Goal: Task Accomplishment & Management: Manage account settings

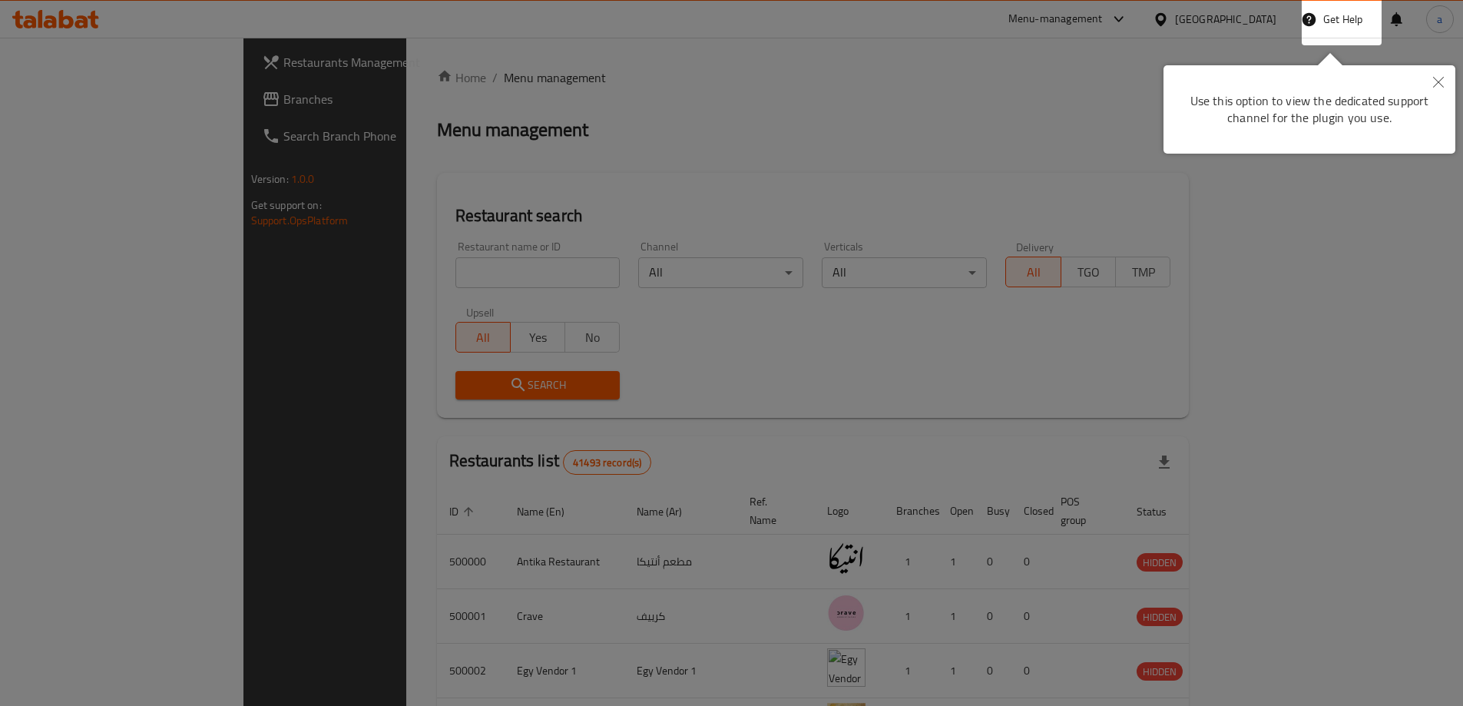
click at [1441, 78] on icon "Close" at bounding box center [1438, 82] width 11 height 11
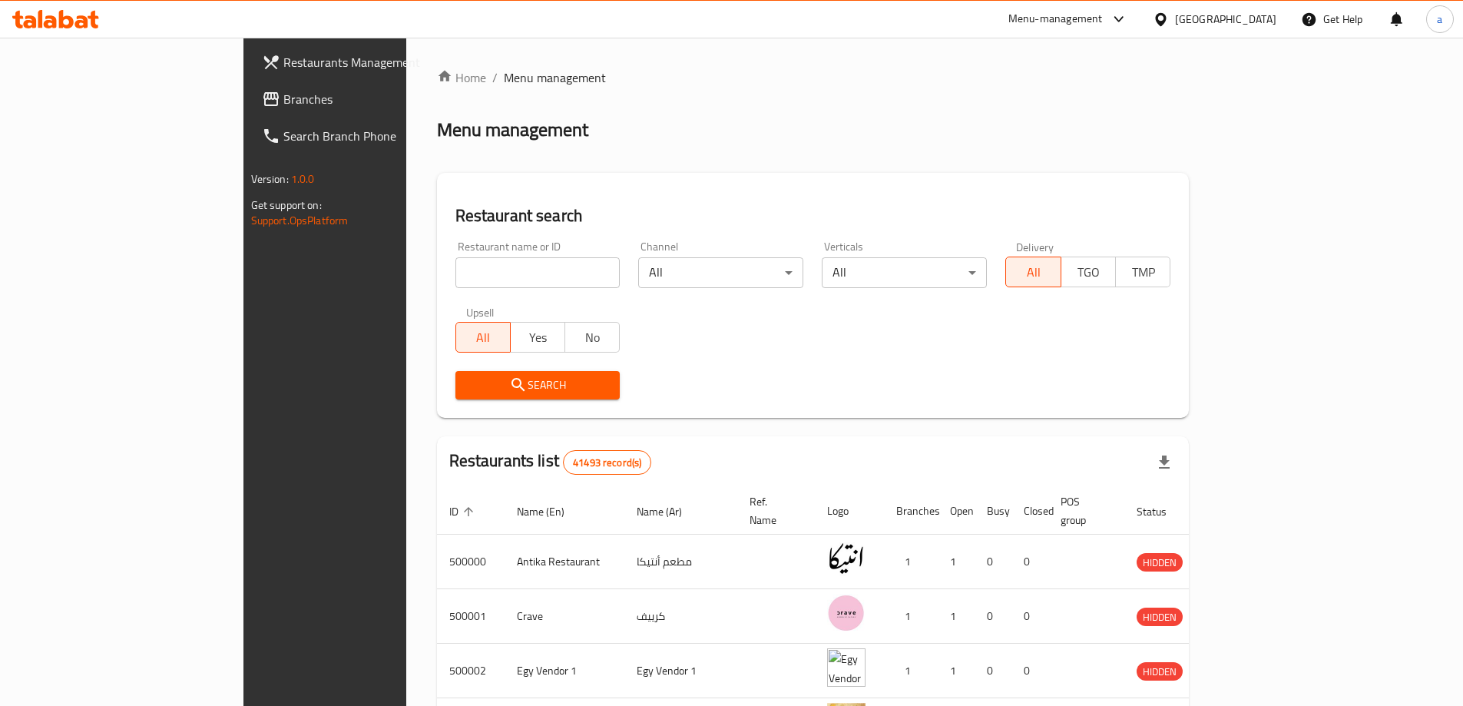
click at [1189, 116] on div "Home / Menu management Menu management Restaurant search Restaurant name or ID …" at bounding box center [813, 587] width 752 height 1039
click at [626, 307] on div "Restaurant name or ID Restaurant name or ID Channel All ​ Verticals All ​ Deliv…" at bounding box center [813, 320] width 734 height 177
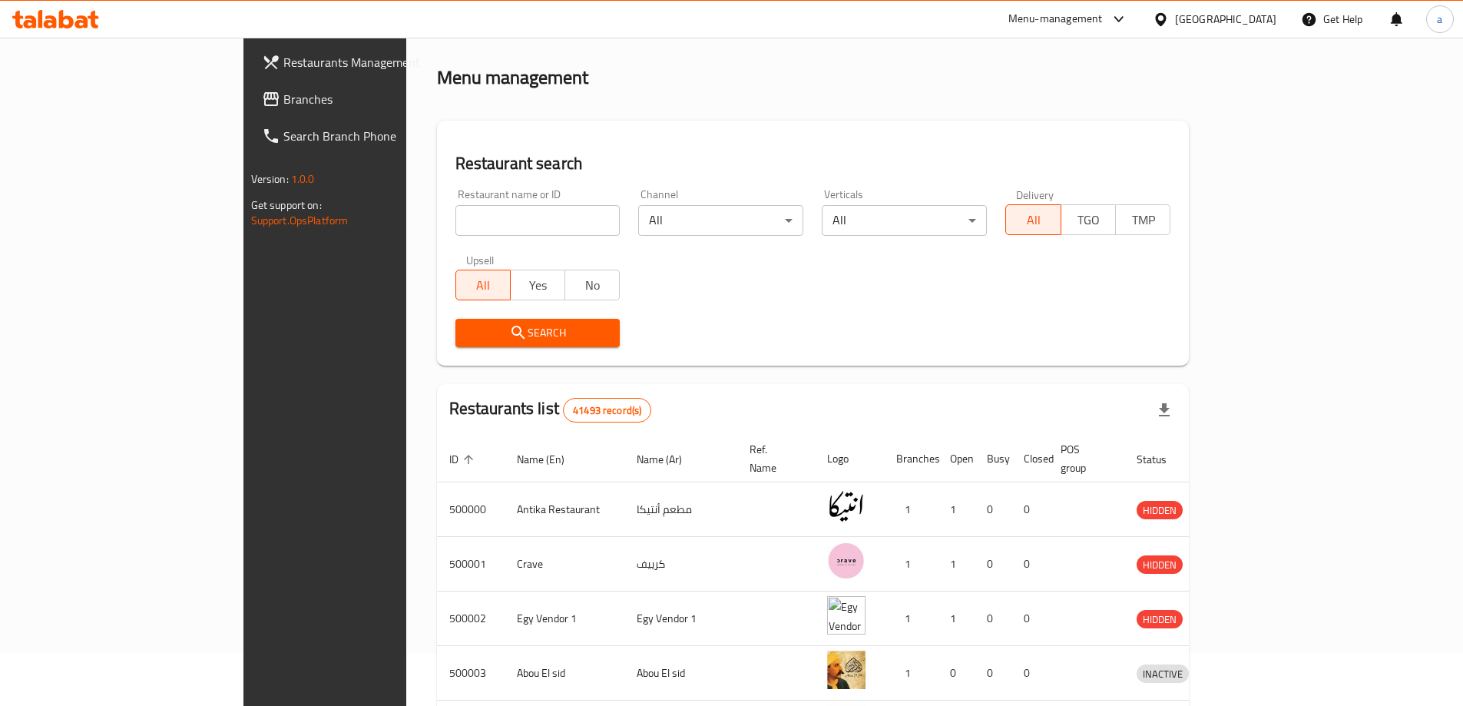
scroll to position [77, 0]
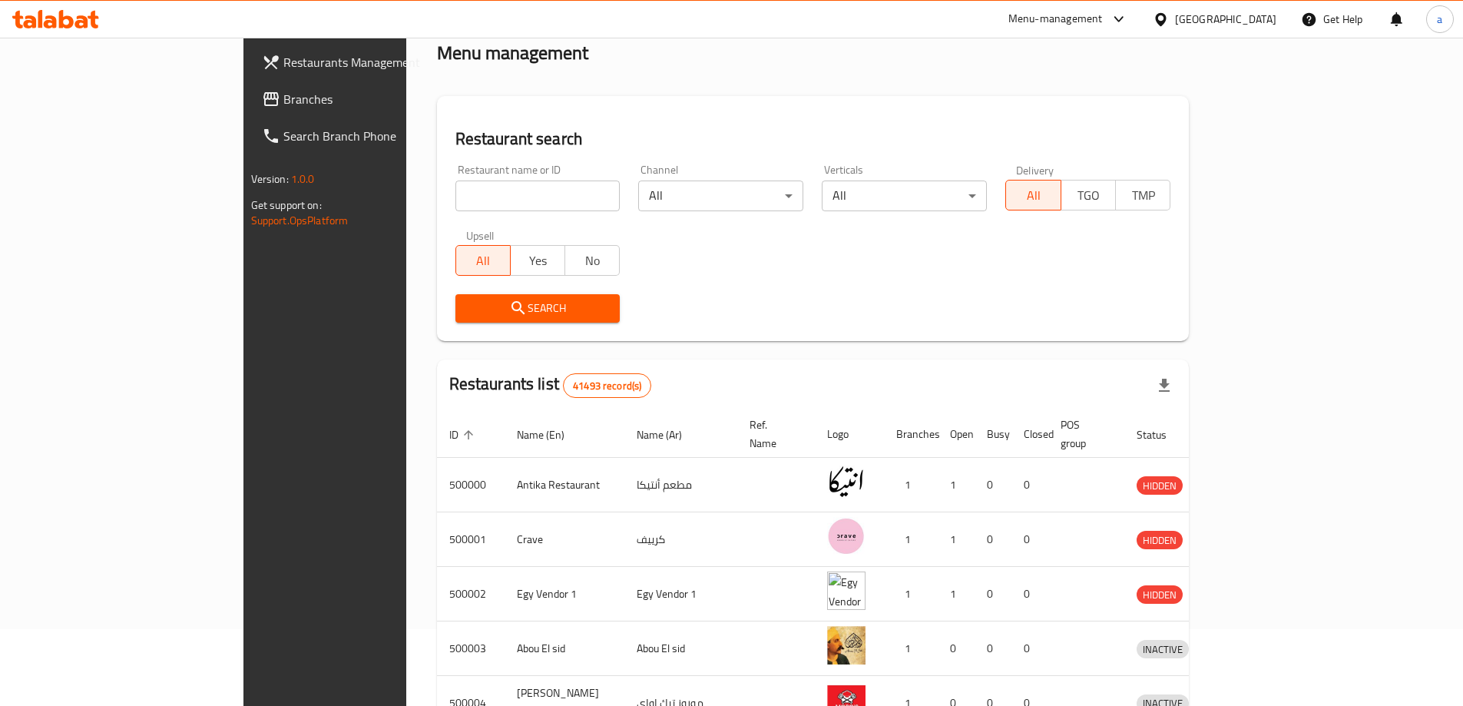
click at [1139, 32] on div "Menu-management" at bounding box center [1068, 19] width 144 height 37
click at [1175, 25] on div at bounding box center [1163, 19] width 22 height 17
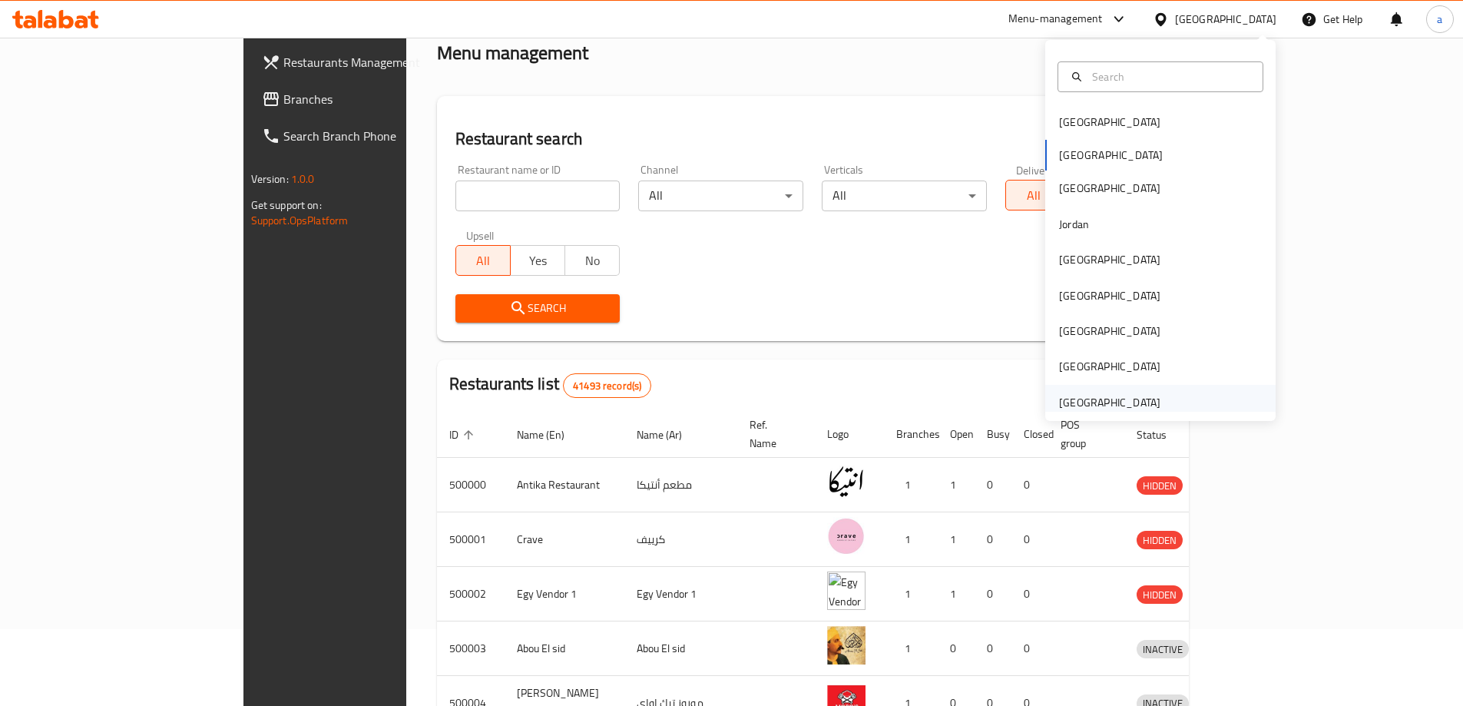
click at [1101, 399] on div "[GEOGRAPHIC_DATA]" at bounding box center [1109, 402] width 101 height 17
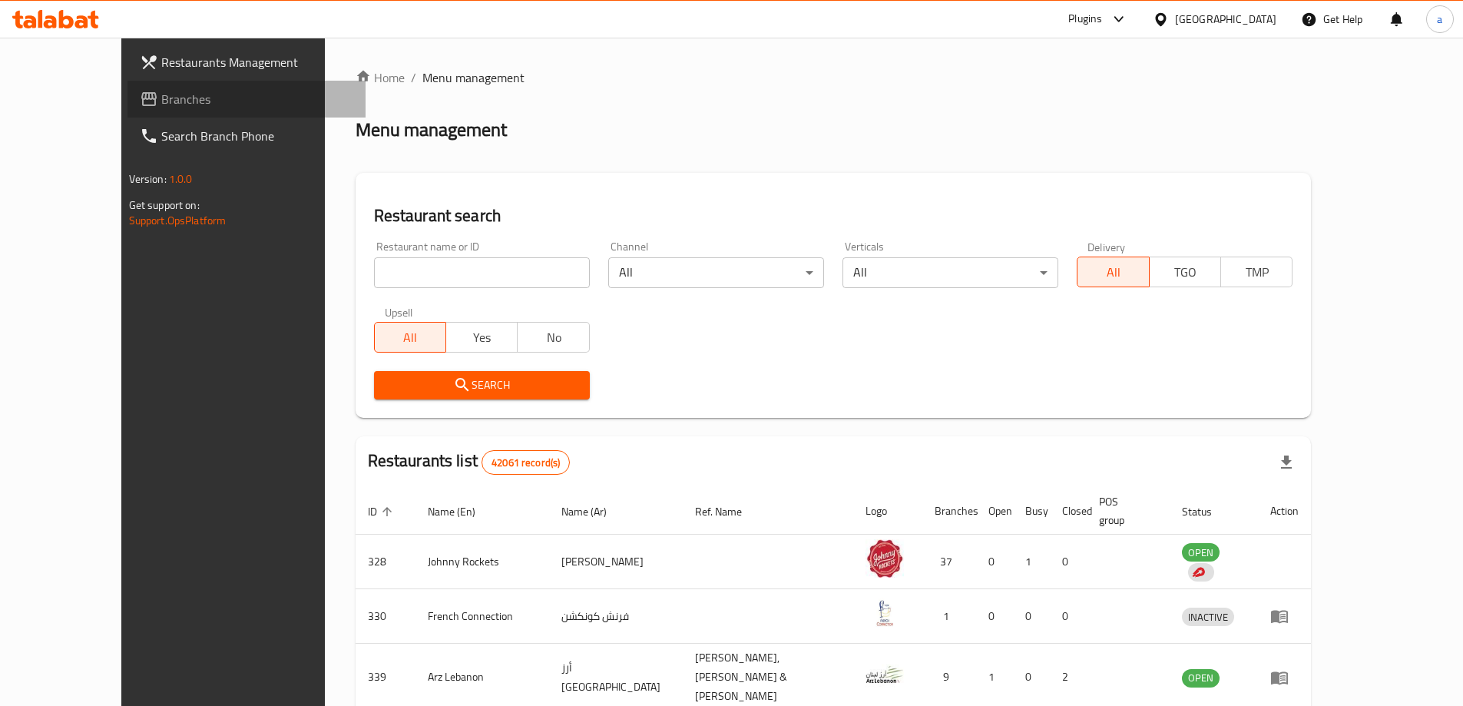
click at [161, 102] on span "Branches" at bounding box center [257, 99] width 192 height 18
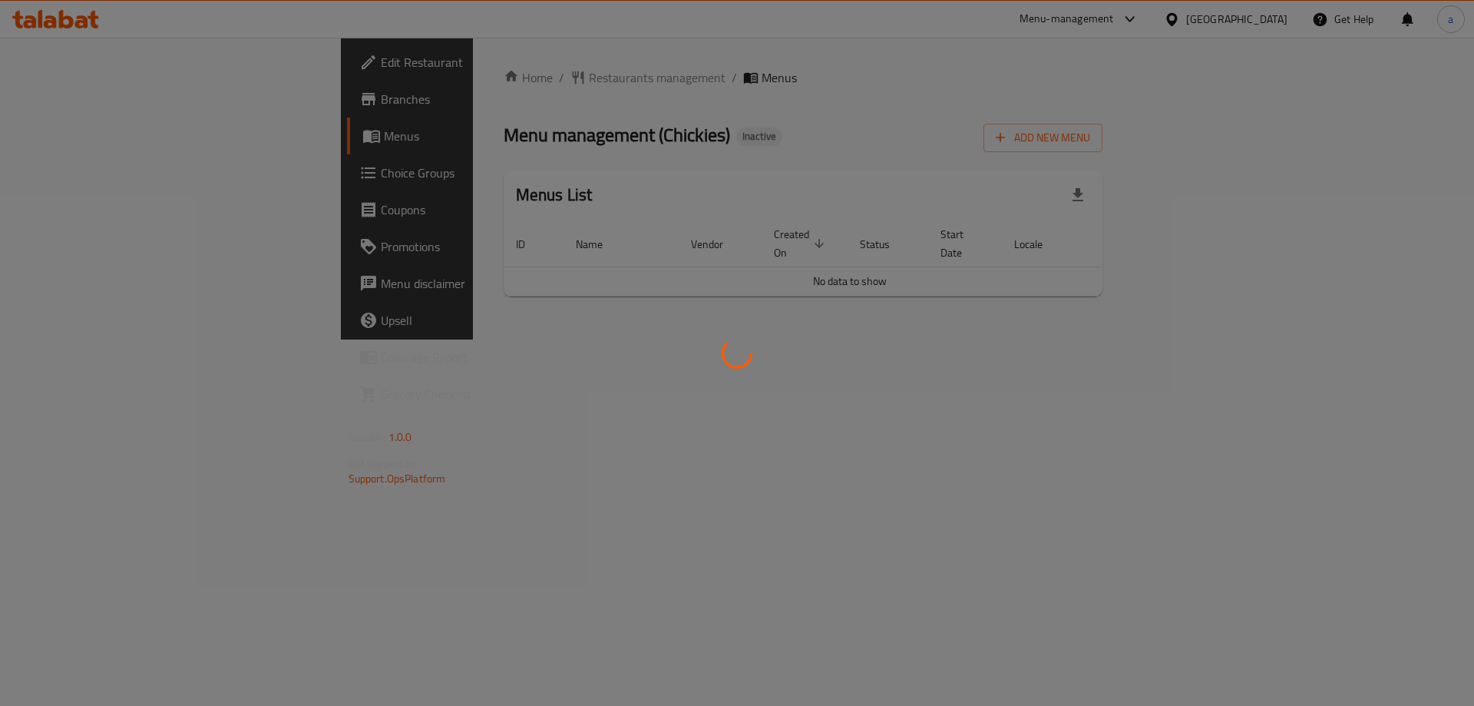
click at [524, 360] on div at bounding box center [737, 353] width 1474 height 706
click at [501, 348] on div at bounding box center [737, 353] width 1474 height 706
click at [626, 368] on div at bounding box center [737, 353] width 1474 height 706
click at [666, 354] on div at bounding box center [737, 353] width 1474 height 706
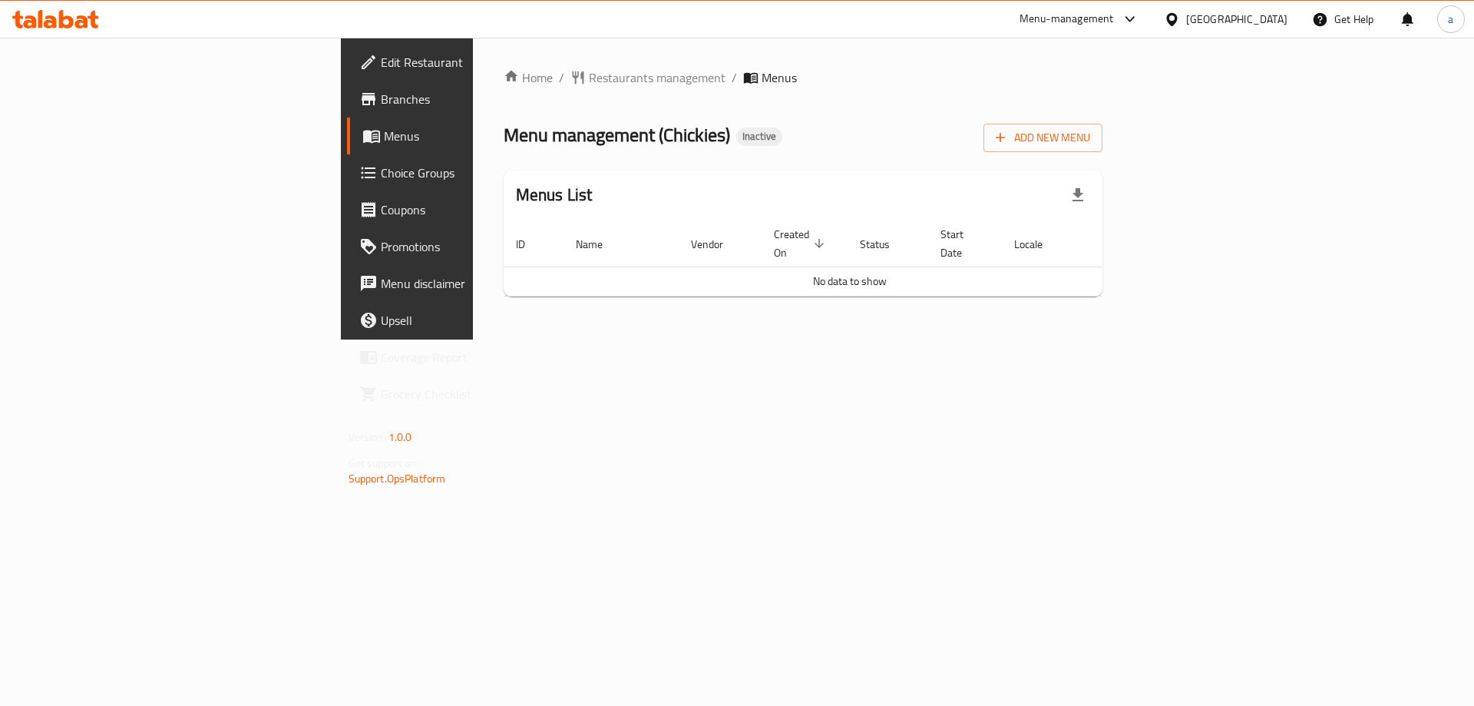
click at [381, 71] on span "Edit Restaurant" at bounding box center [478, 62] width 194 height 18
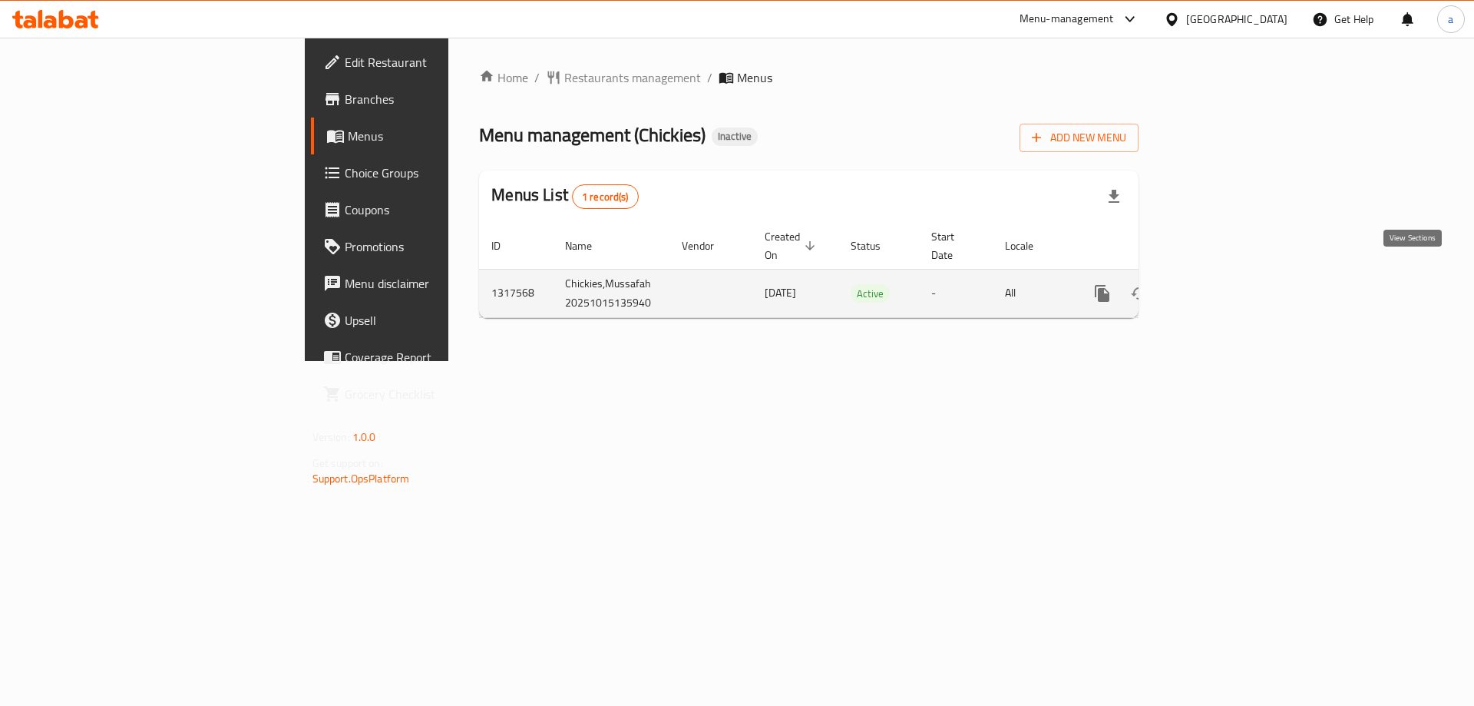
click at [1222, 284] on icon "enhanced table" at bounding box center [1213, 293] width 18 height 18
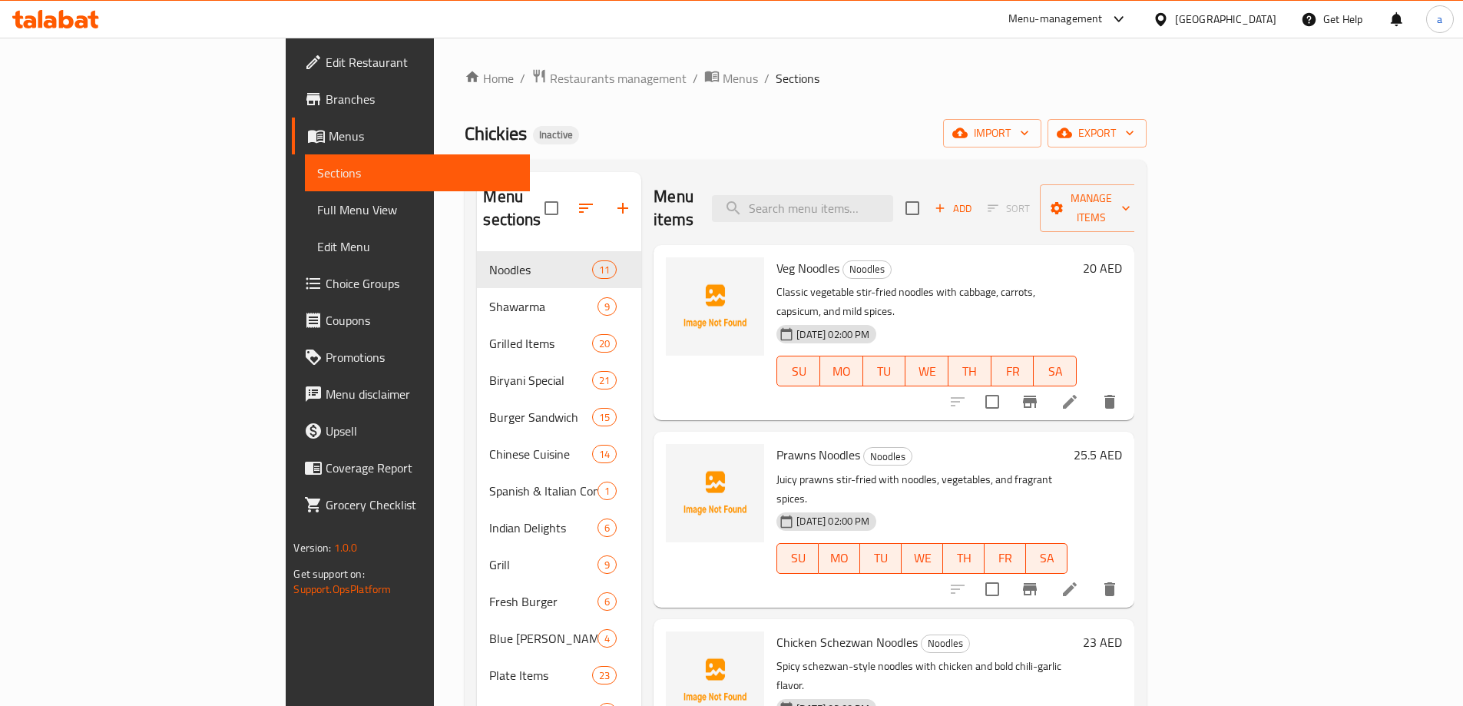
click at [1091, 388] on li at bounding box center [1069, 402] width 43 height 28
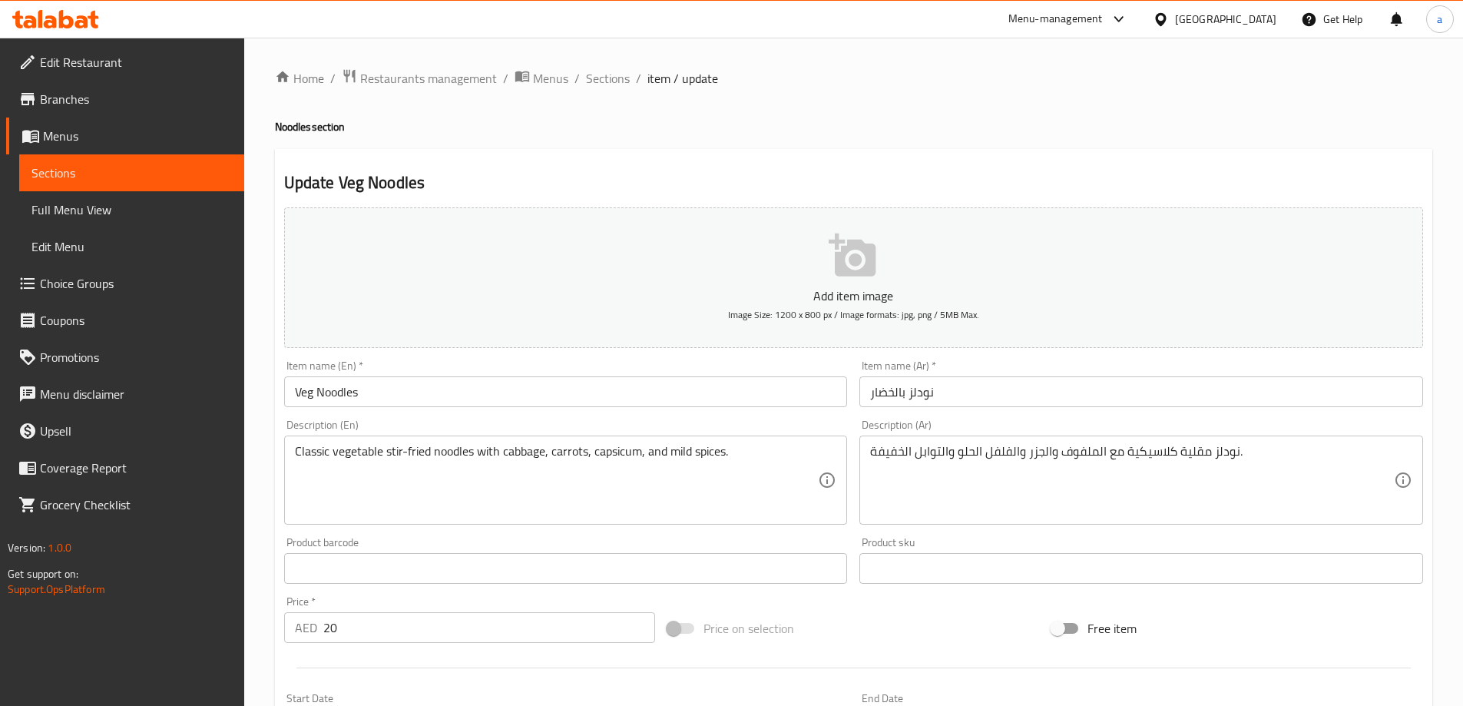
click at [115, 142] on span "Menus" at bounding box center [137, 136] width 189 height 18
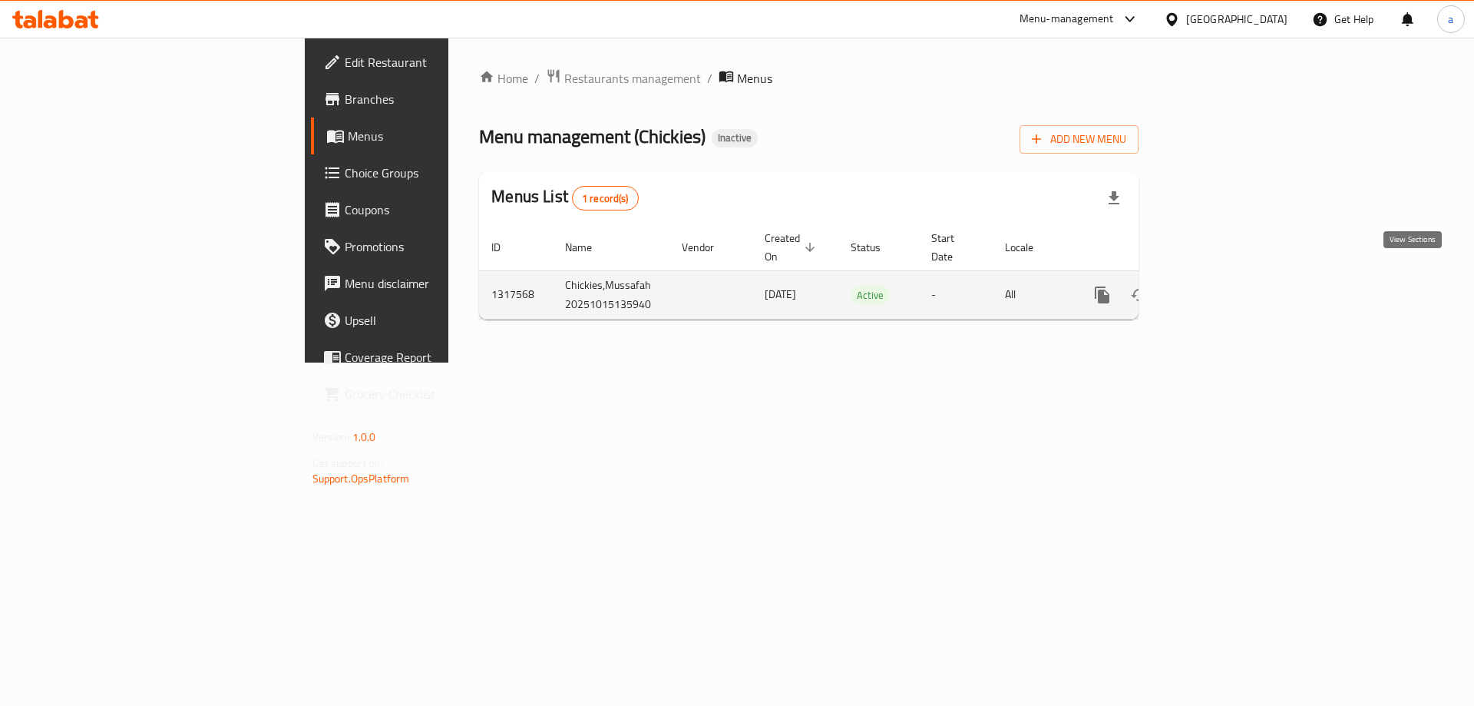
click at [1220, 288] on icon "enhanced table" at bounding box center [1213, 295] width 14 height 14
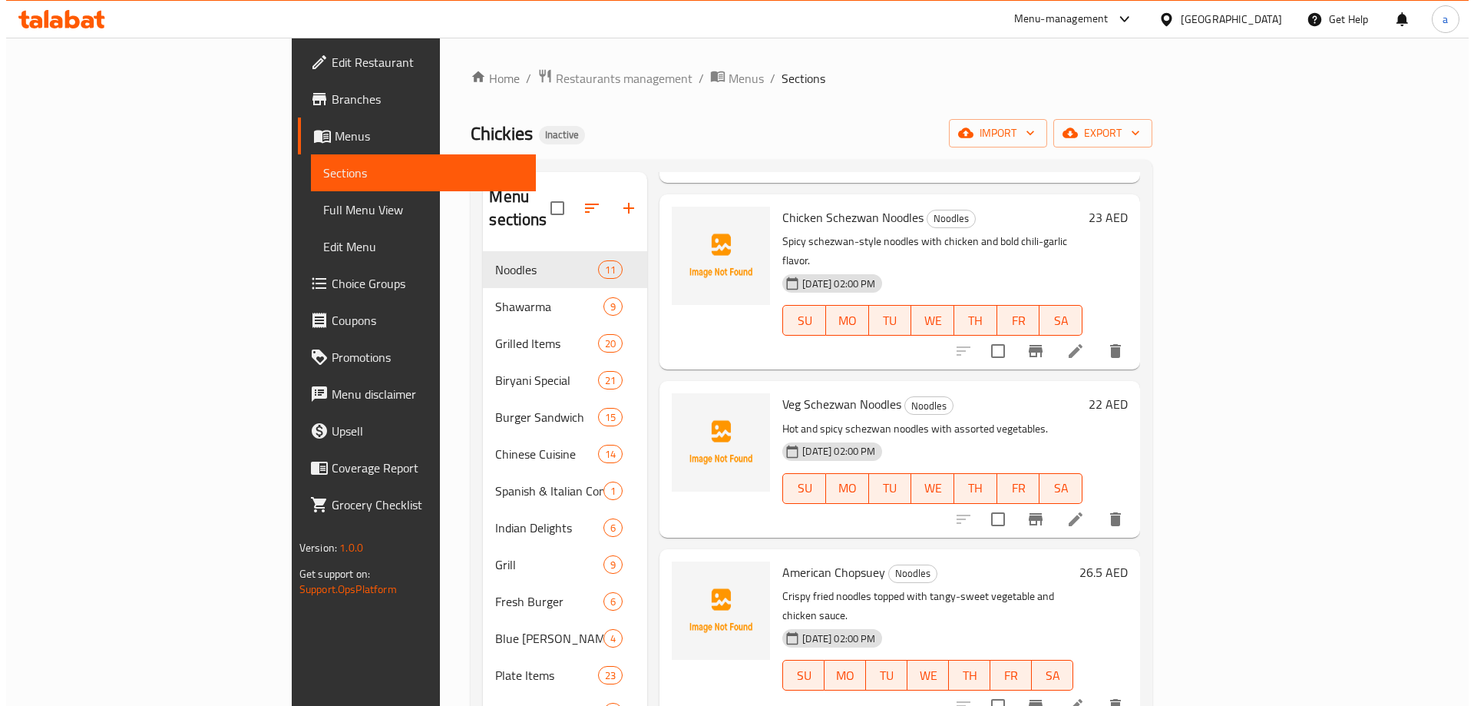
scroll to position [461, 0]
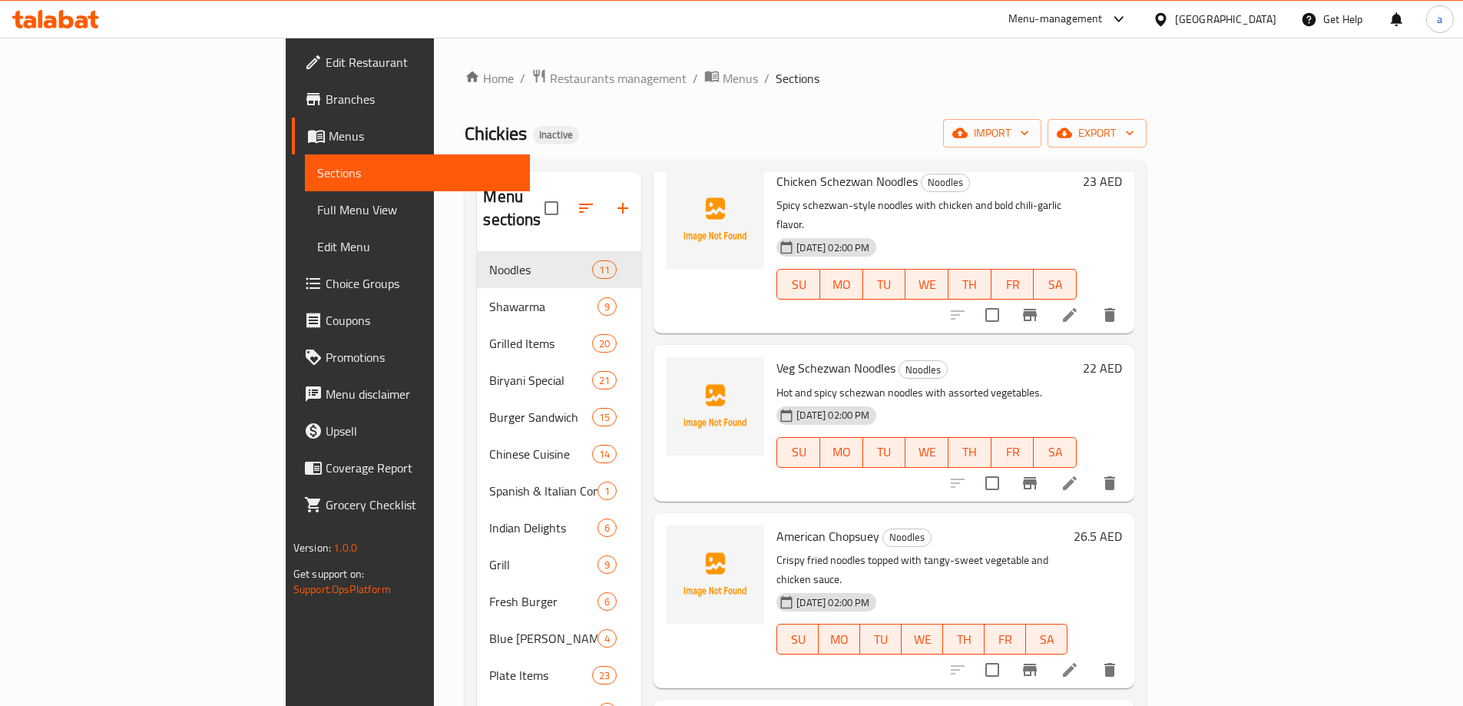
click at [292, 146] on link "Menus" at bounding box center [411, 135] width 238 height 37
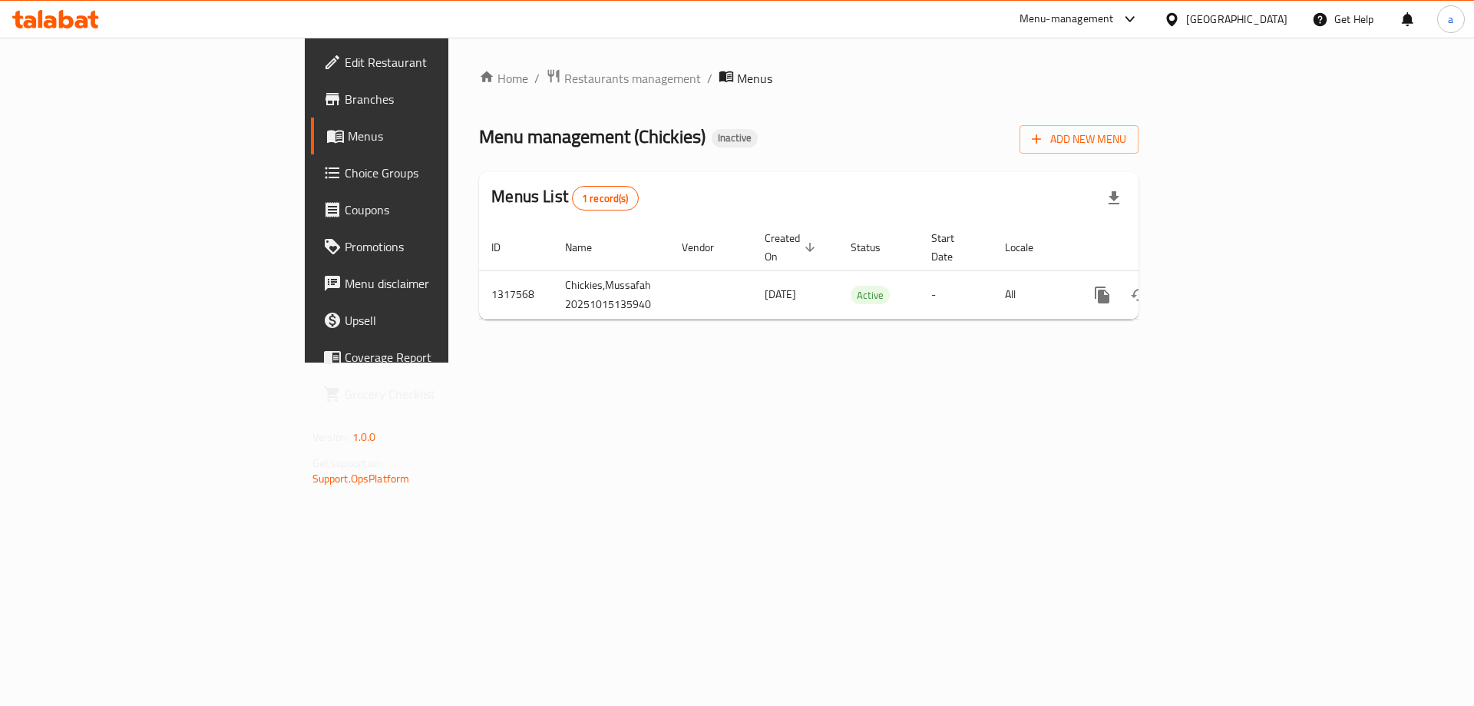
click at [345, 167] on span "Choice Groups" at bounding box center [442, 173] width 194 height 18
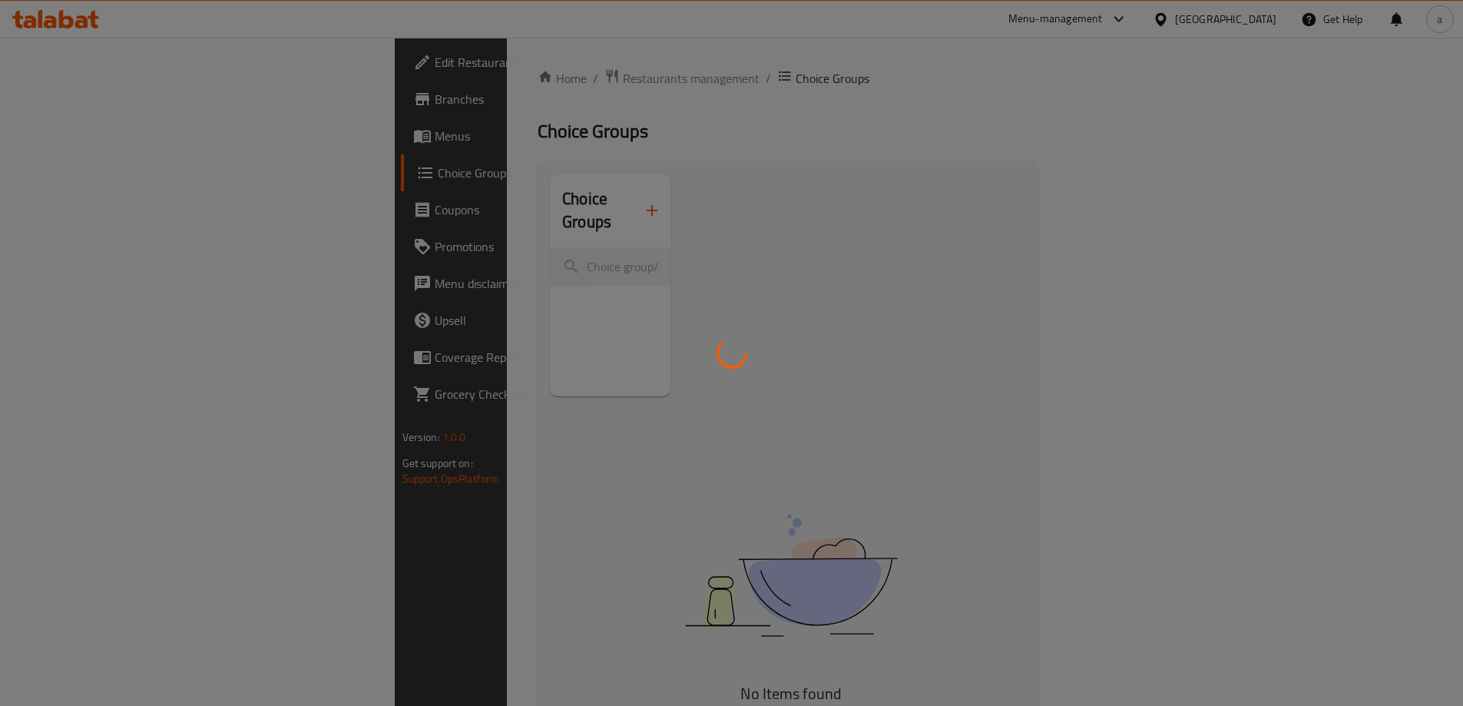
click at [111, 145] on div at bounding box center [731, 353] width 1463 height 706
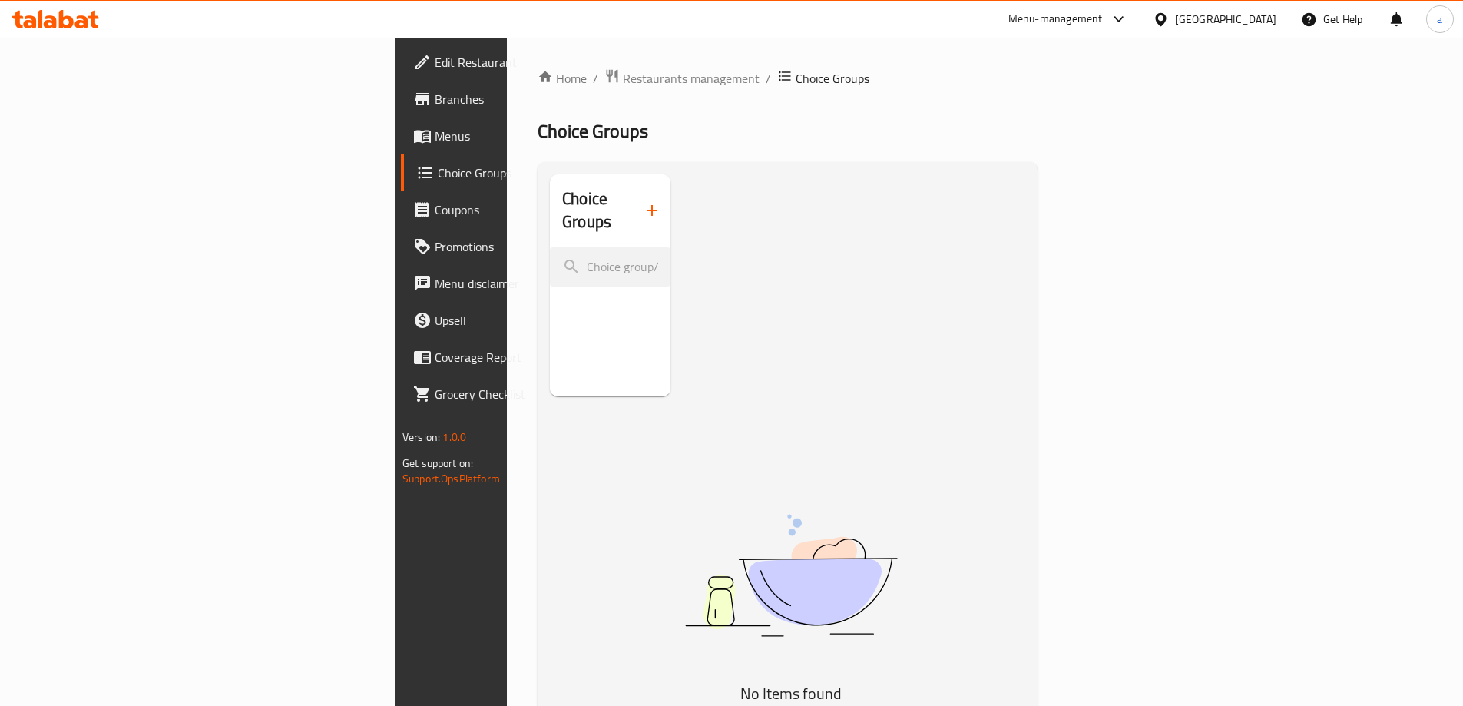
click at [435, 140] on span "Menus" at bounding box center [531, 136] width 192 height 18
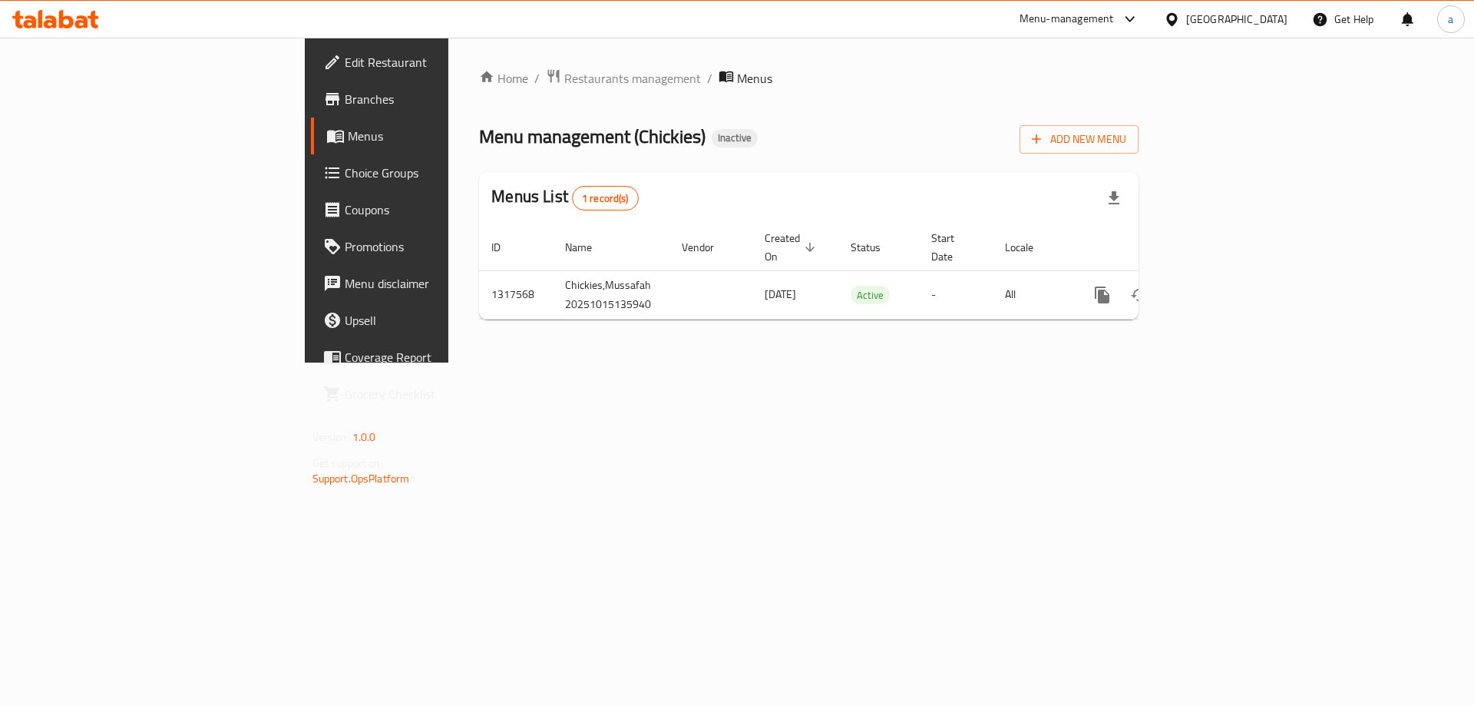
click at [345, 100] on span "Branches" at bounding box center [442, 99] width 194 height 18
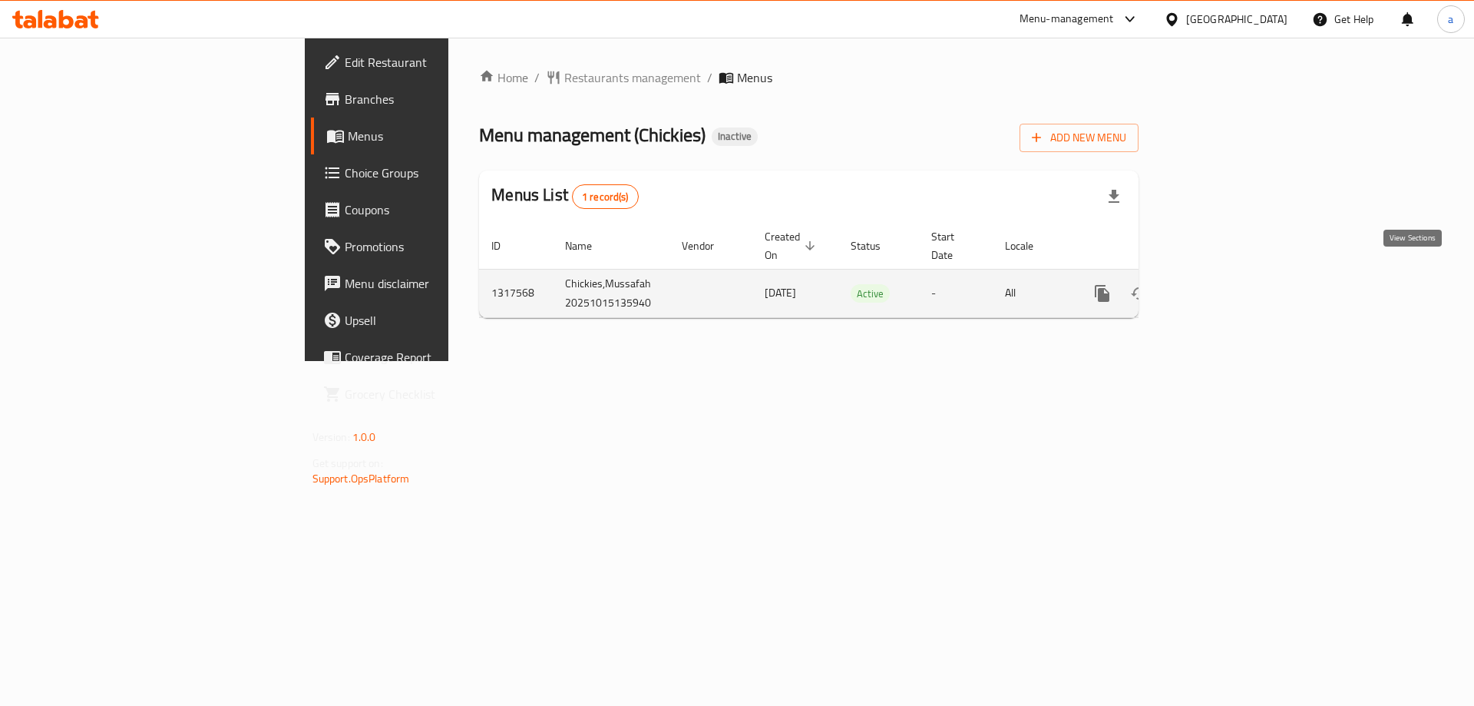
click at [1220, 286] on icon "enhanced table" at bounding box center [1213, 293] width 14 height 14
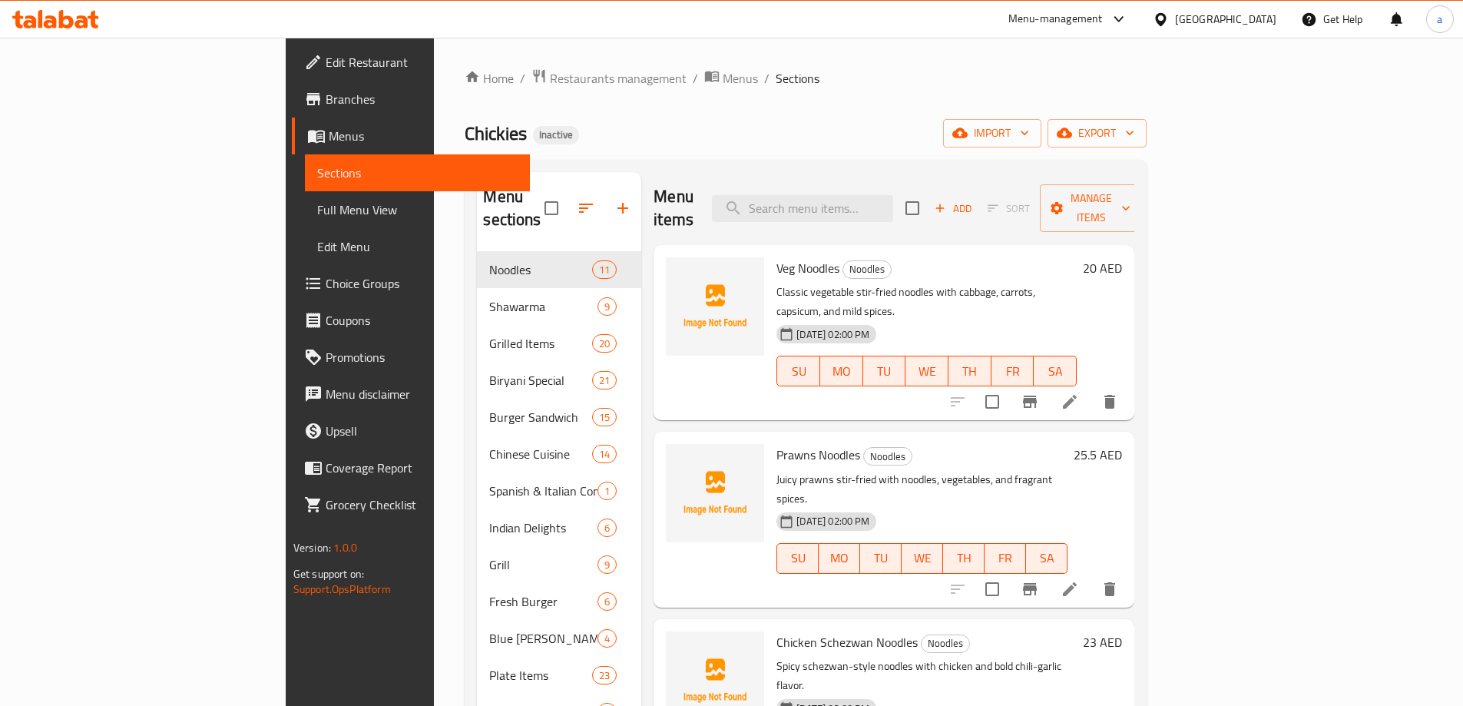
click at [1091, 575] on li at bounding box center [1069, 589] width 43 height 28
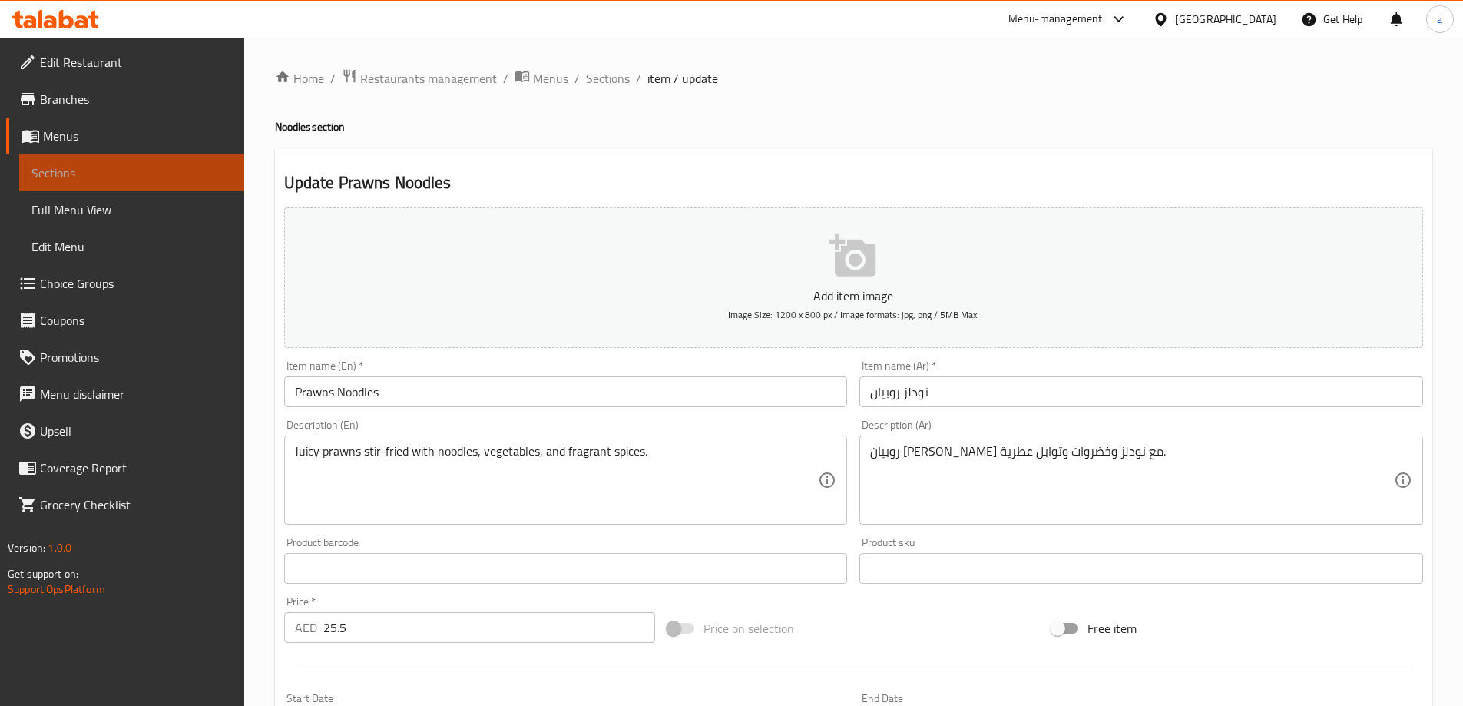
click at [128, 171] on span "Sections" at bounding box center [131, 173] width 200 height 18
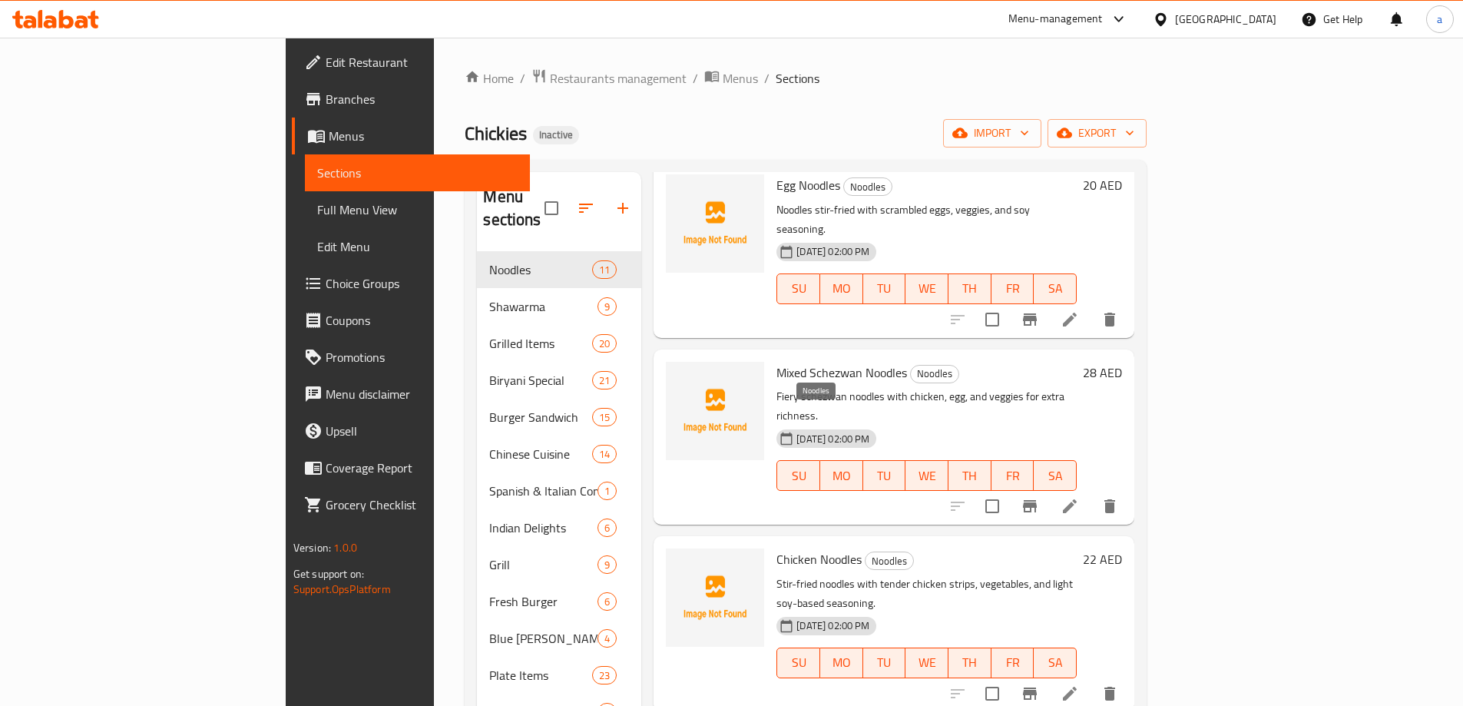
scroll to position [1047, 0]
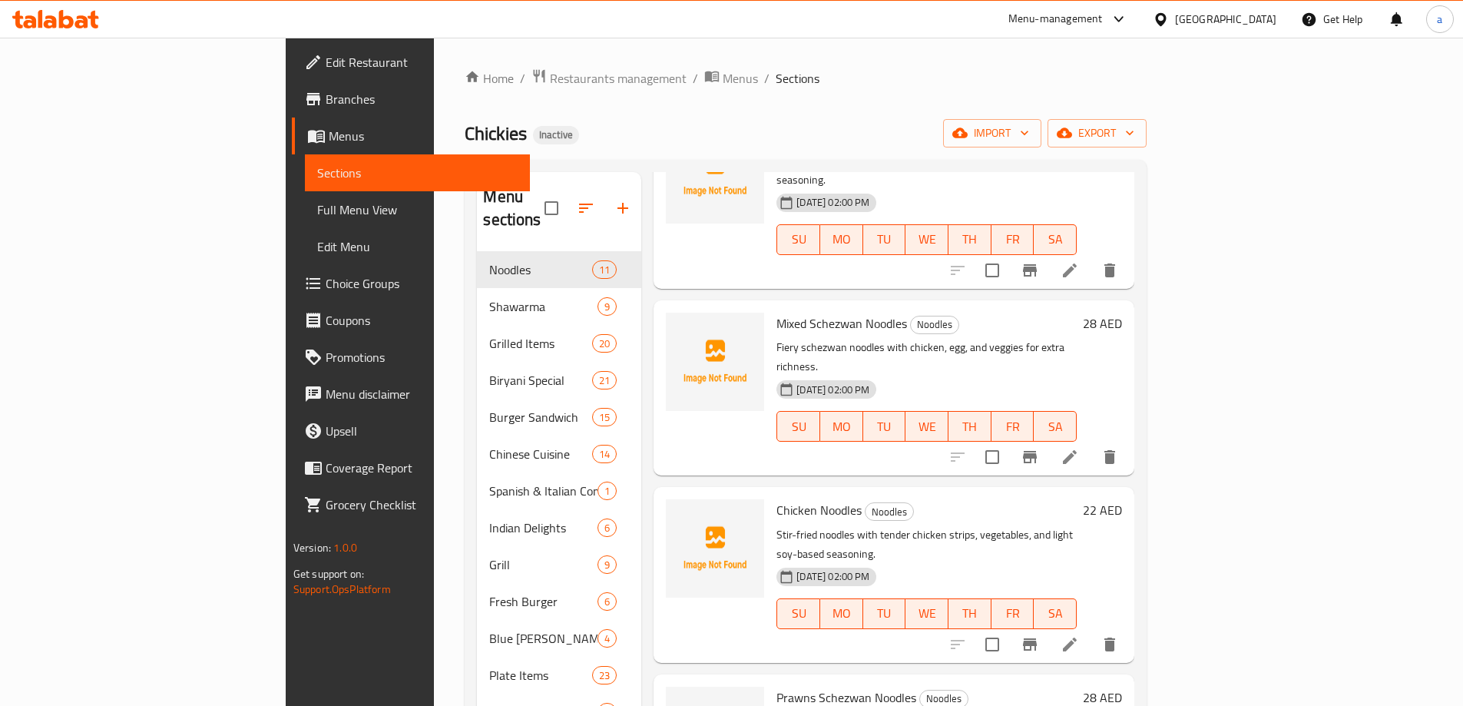
click at [874, 104] on div "Home / Restaurants management / Menus / Sections Chickies Inactive import expor…" at bounding box center [805, 555] width 682 height 975
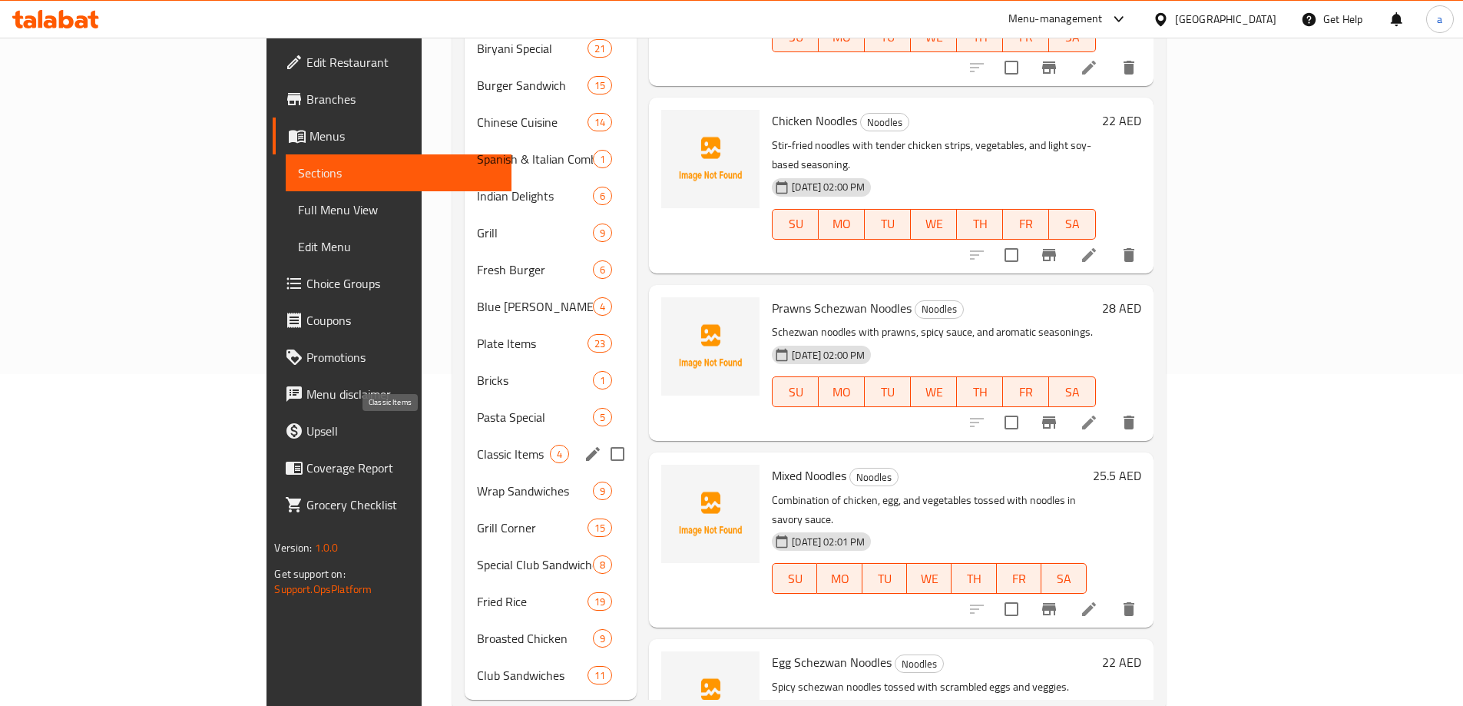
scroll to position [345, 0]
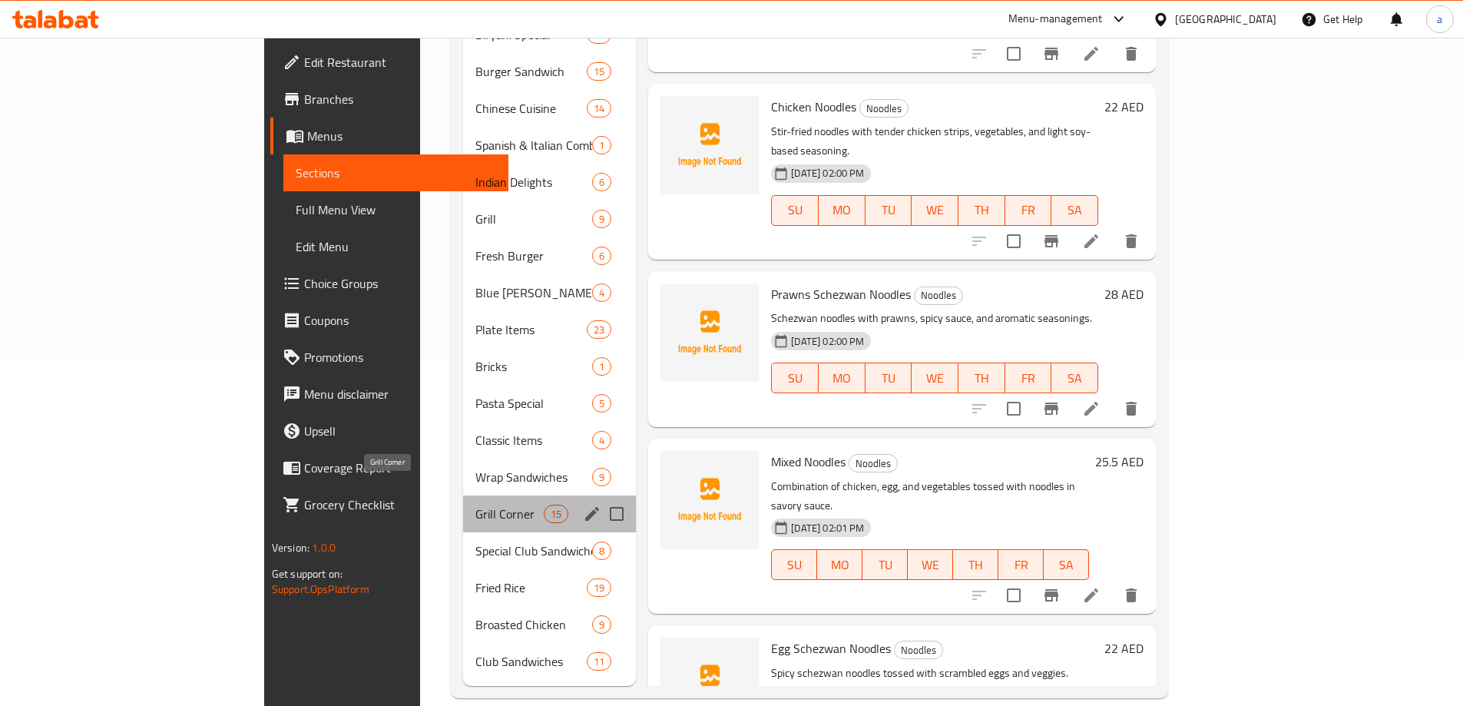
click at [475, 504] on span "Grill Corner" at bounding box center [509, 513] width 68 height 18
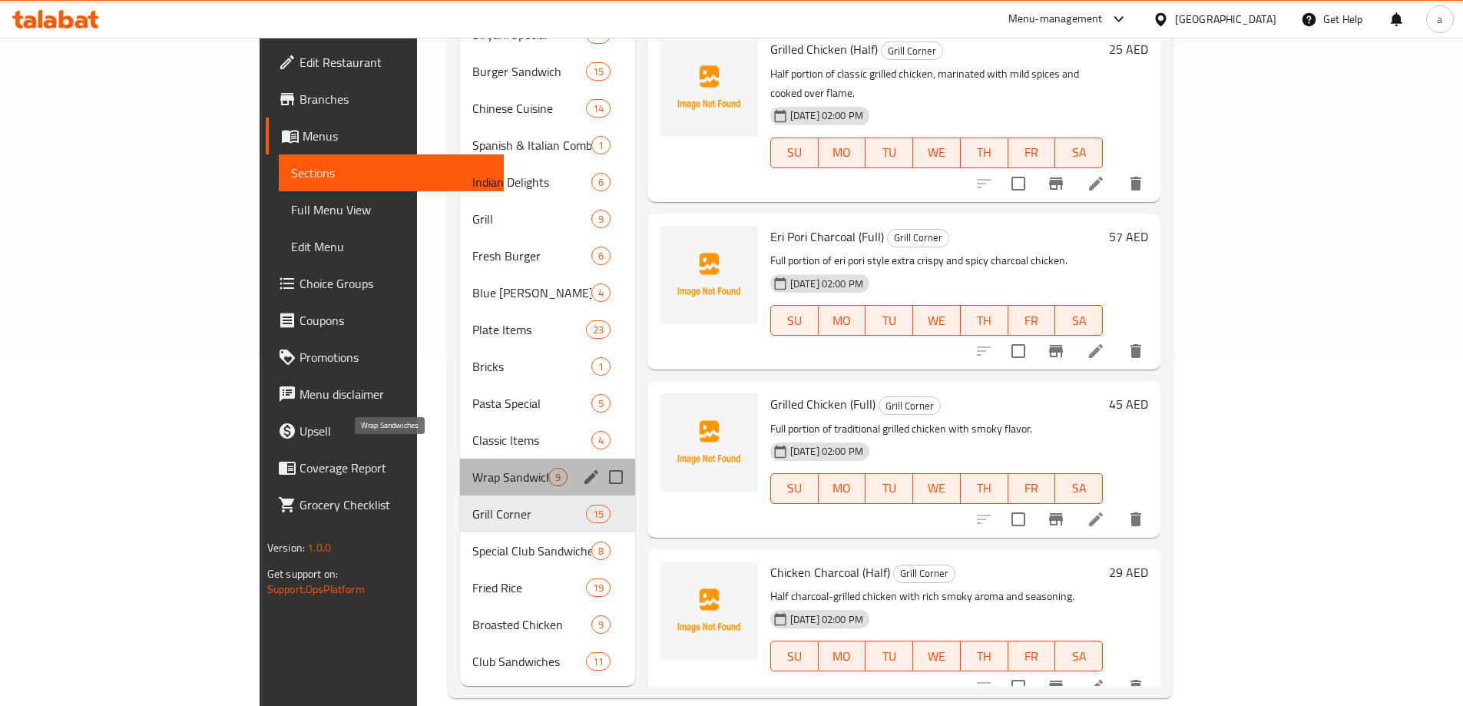
click at [472, 468] on span "Wrap Sandwiches" at bounding box center [510, 477] width 76 height 18
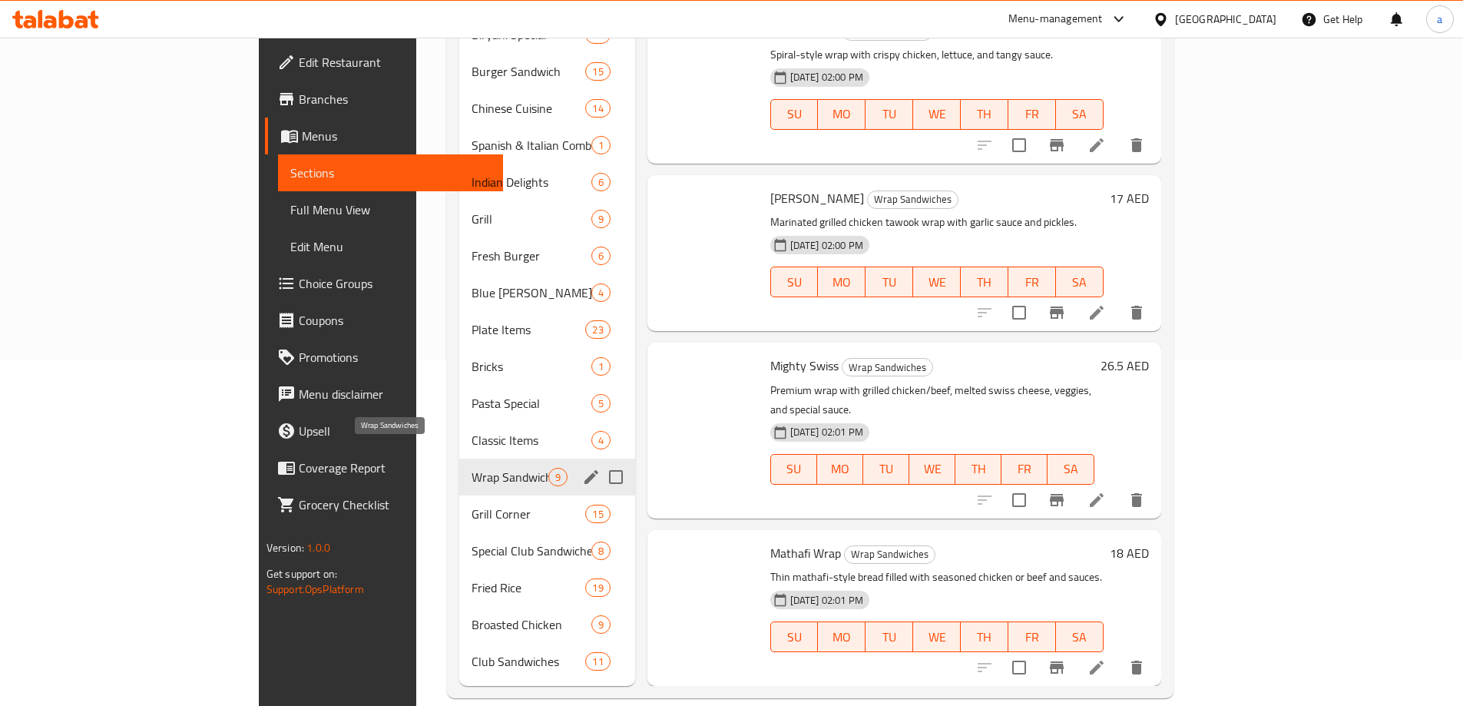
scroll to position [712, 0]
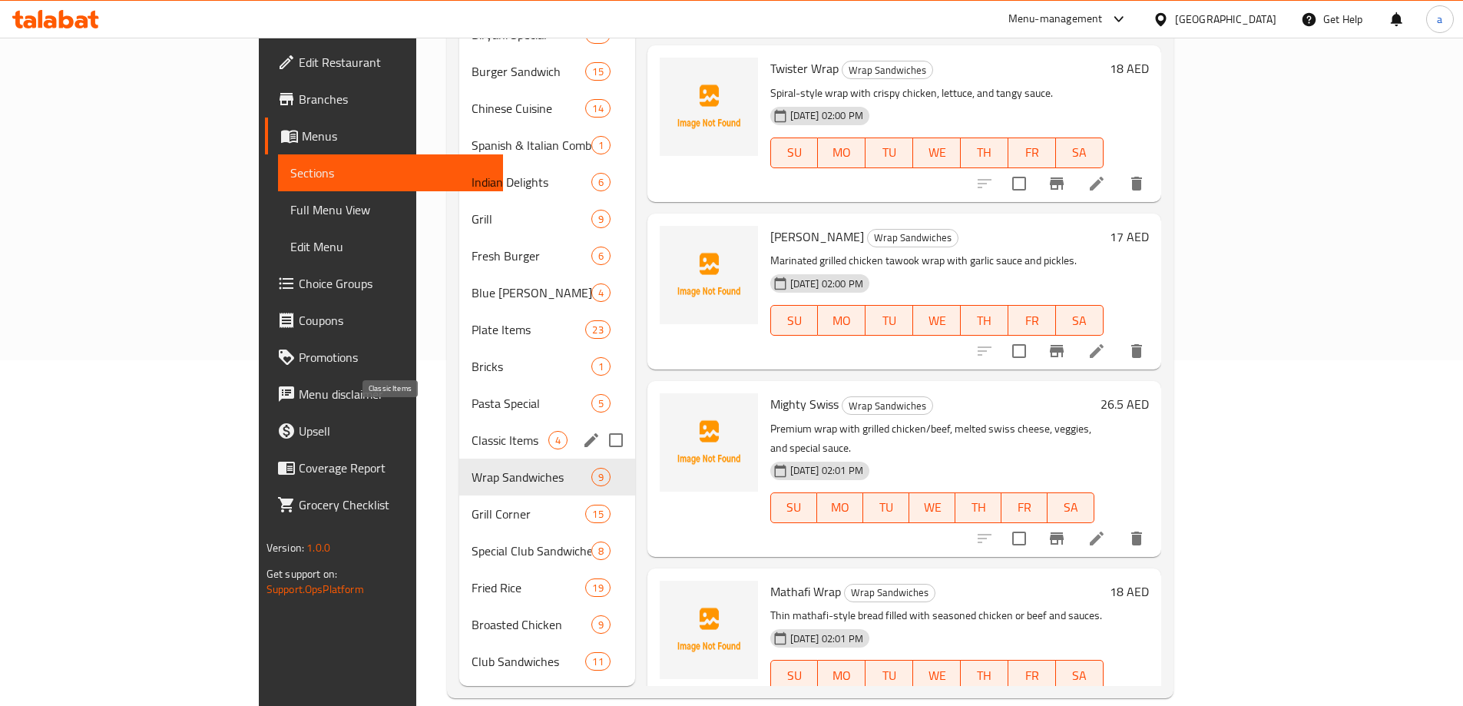
click at [471, 431] on span "Classic Items" at bounding box center [509, 440] width 76 height 18
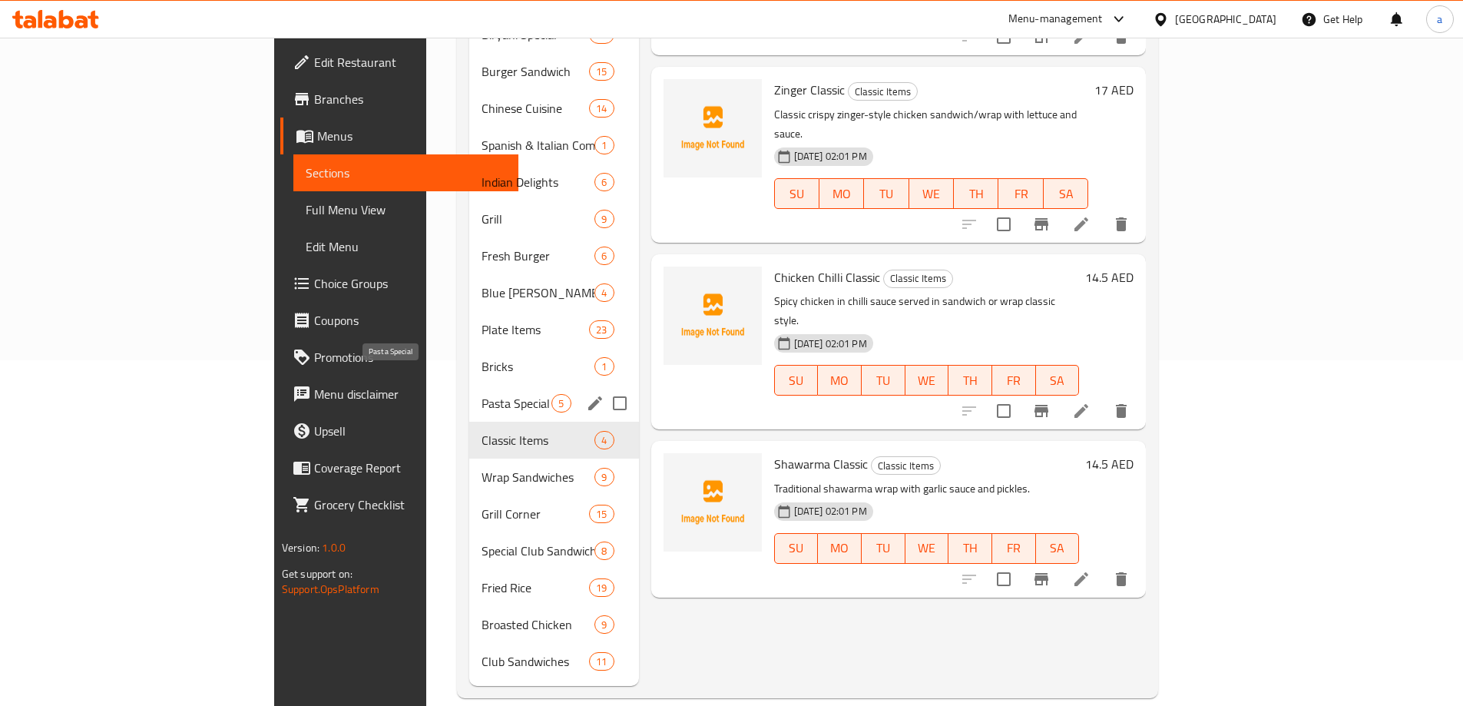
click at [481, 394] on span "Pasta Special" at bounding box center [516, 403] width 70 height 18
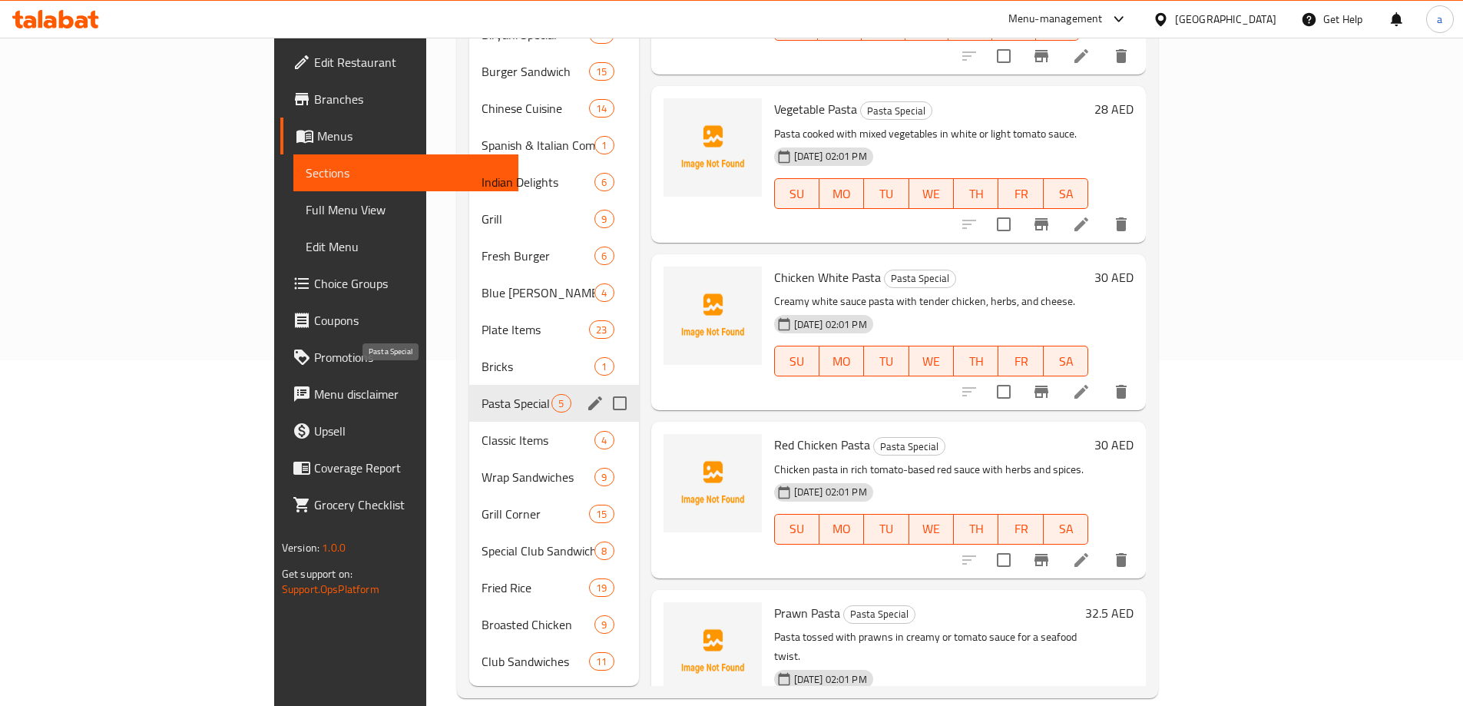
click at [481, 357] on span "Bricks" at bounding box center [537, 366] width 113 height 18
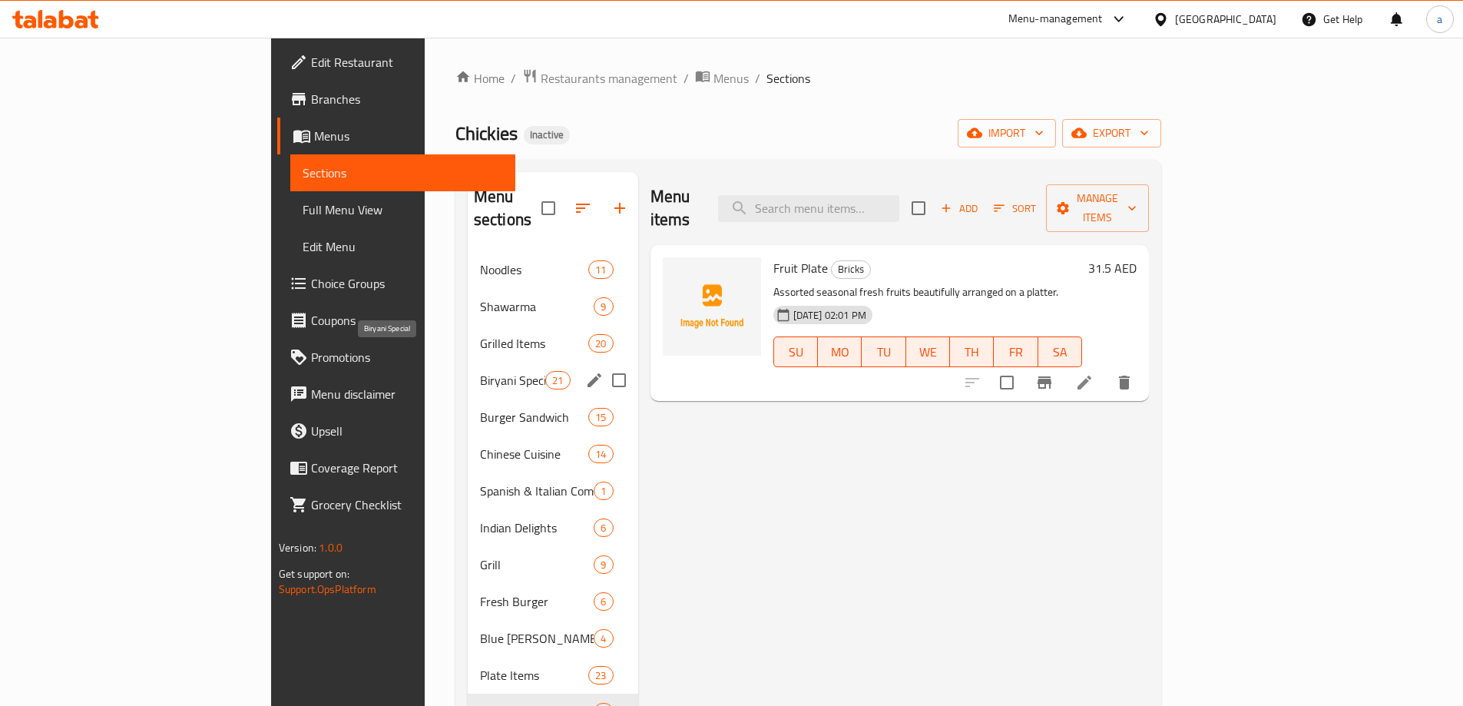
click at [480, 371] on span "Biryani Special" at bounding box center [512, 380] width 65 height 18
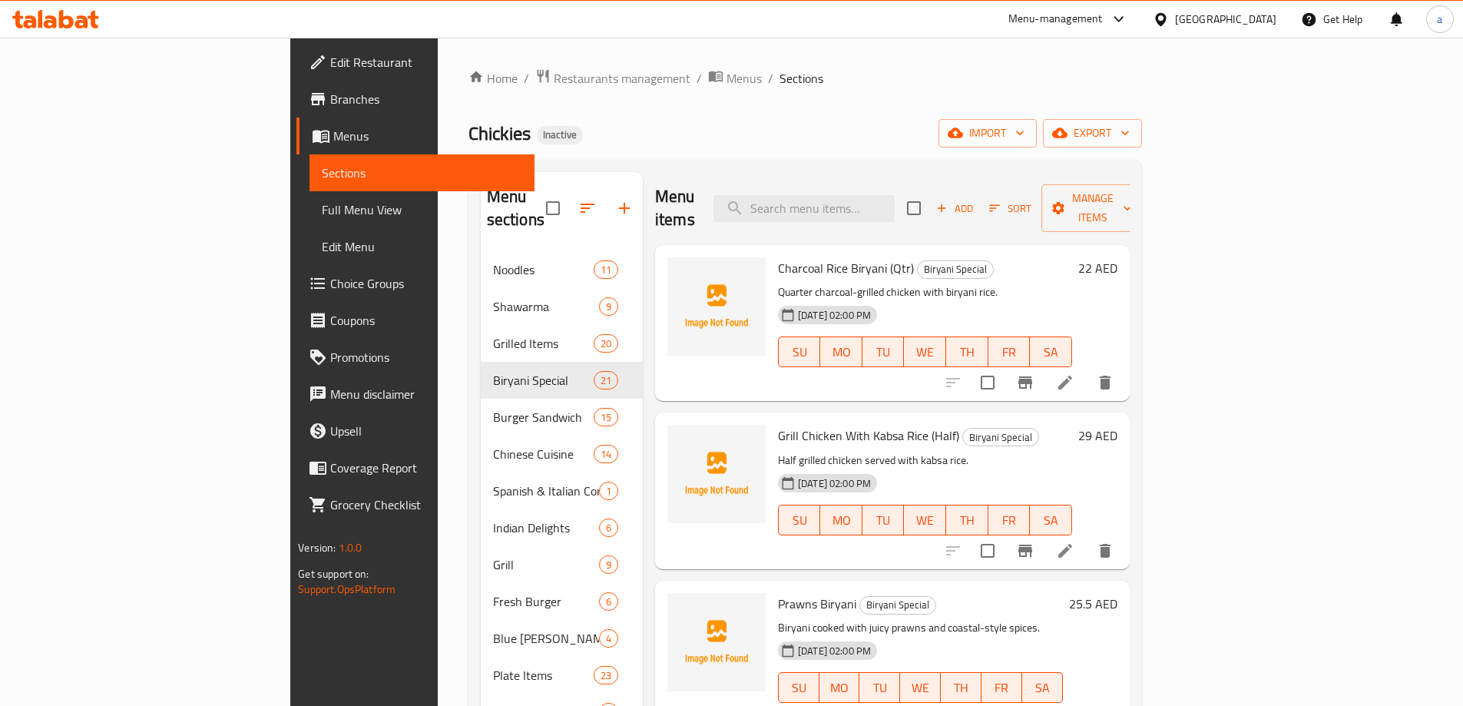
click at [309, 161] on link "Sections" at bounding box center [421, 172] width 225 height 37
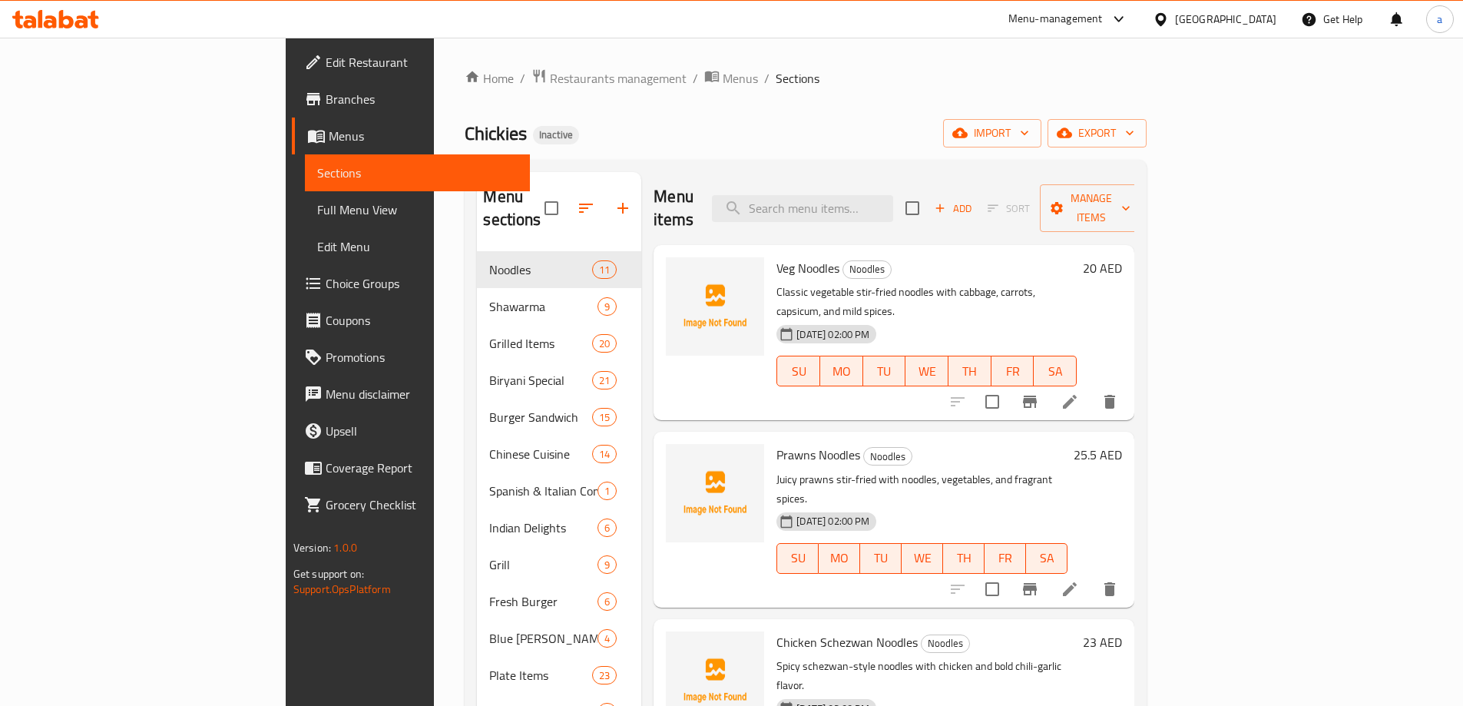
click at [329, 144] on span "Menus" at bounding box center [423, 136] width 189 height 18
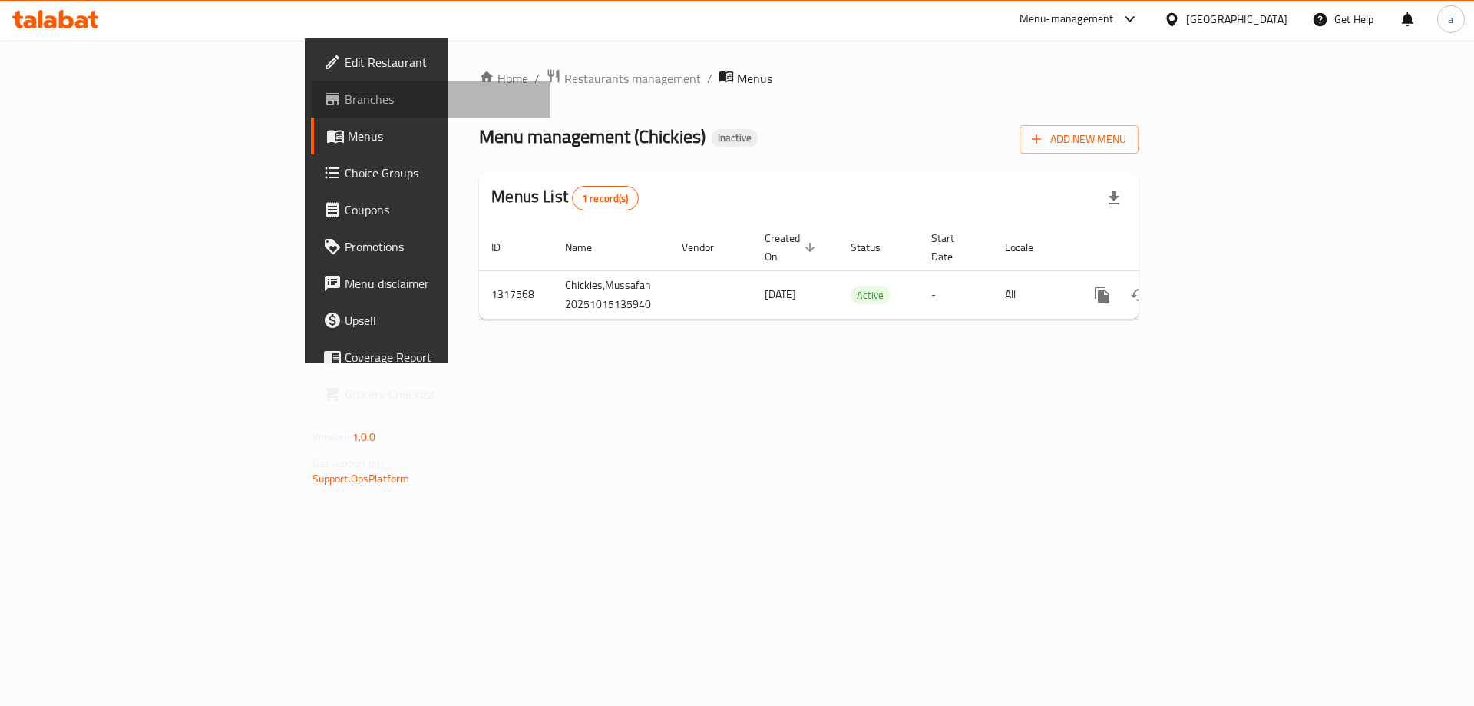
click at [345, 107] on span "Branches" at bounding box center [442, 99] width 194 height 18
